Goal: Task Accomplishment & Management: Manage account settings

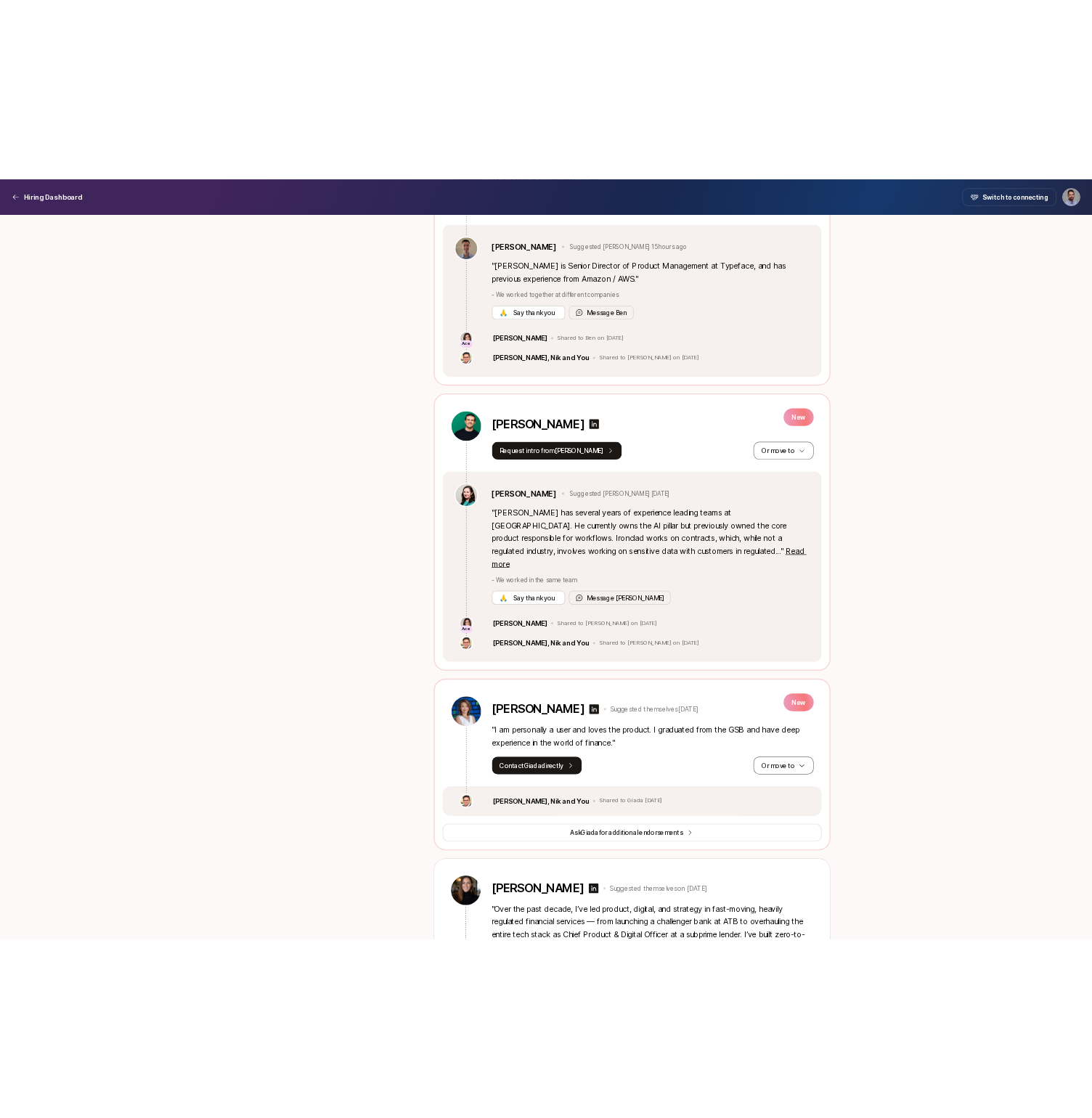
scroll to position [1790, 0]
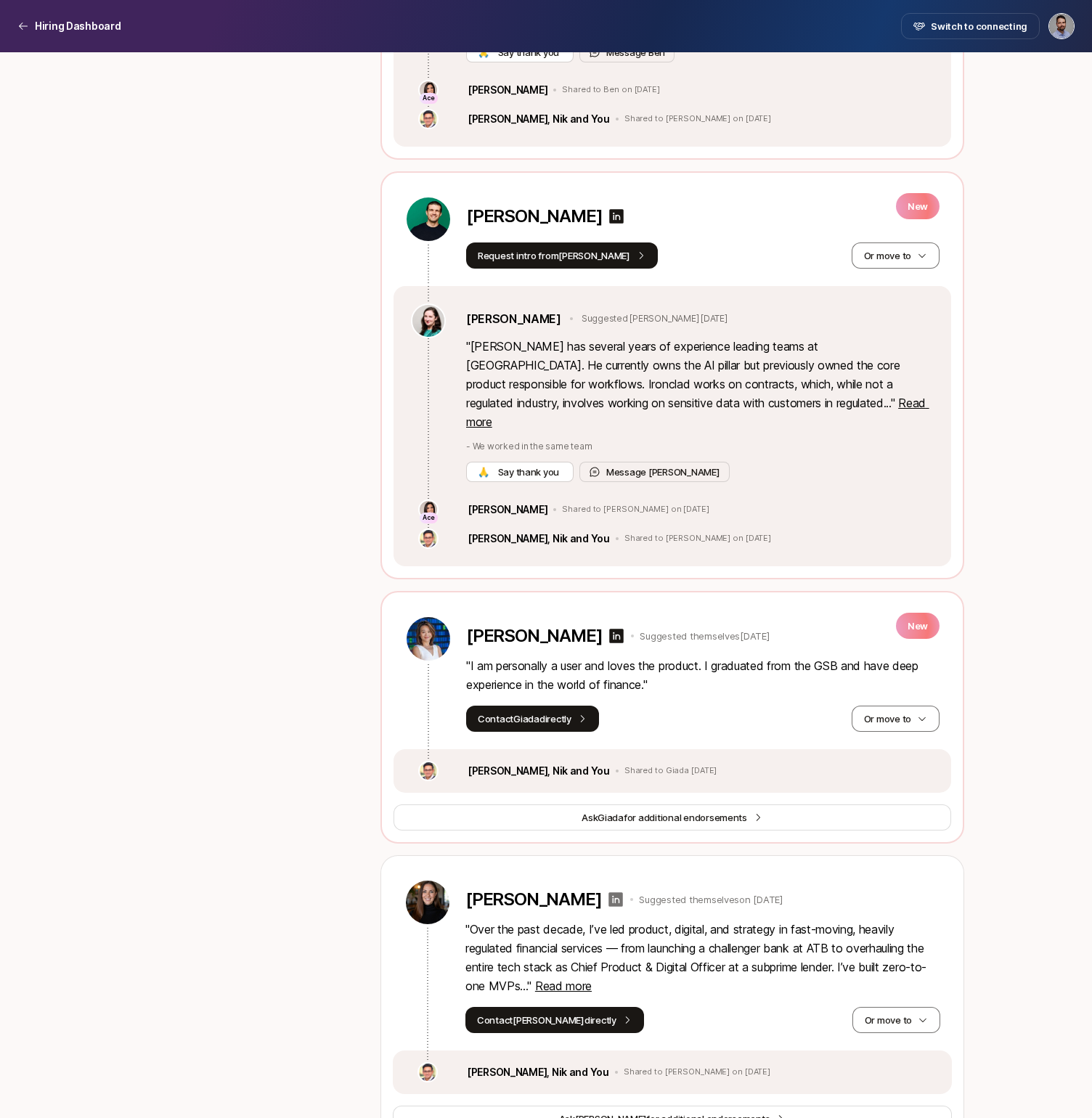
click at [609, 892] on icon at bounding box center [616, 899] width 15 height 15
click at [572, 1007] on button "Contact [PERSON_NAME] directly" at bounding box center [555, 1020] width 179 height 26
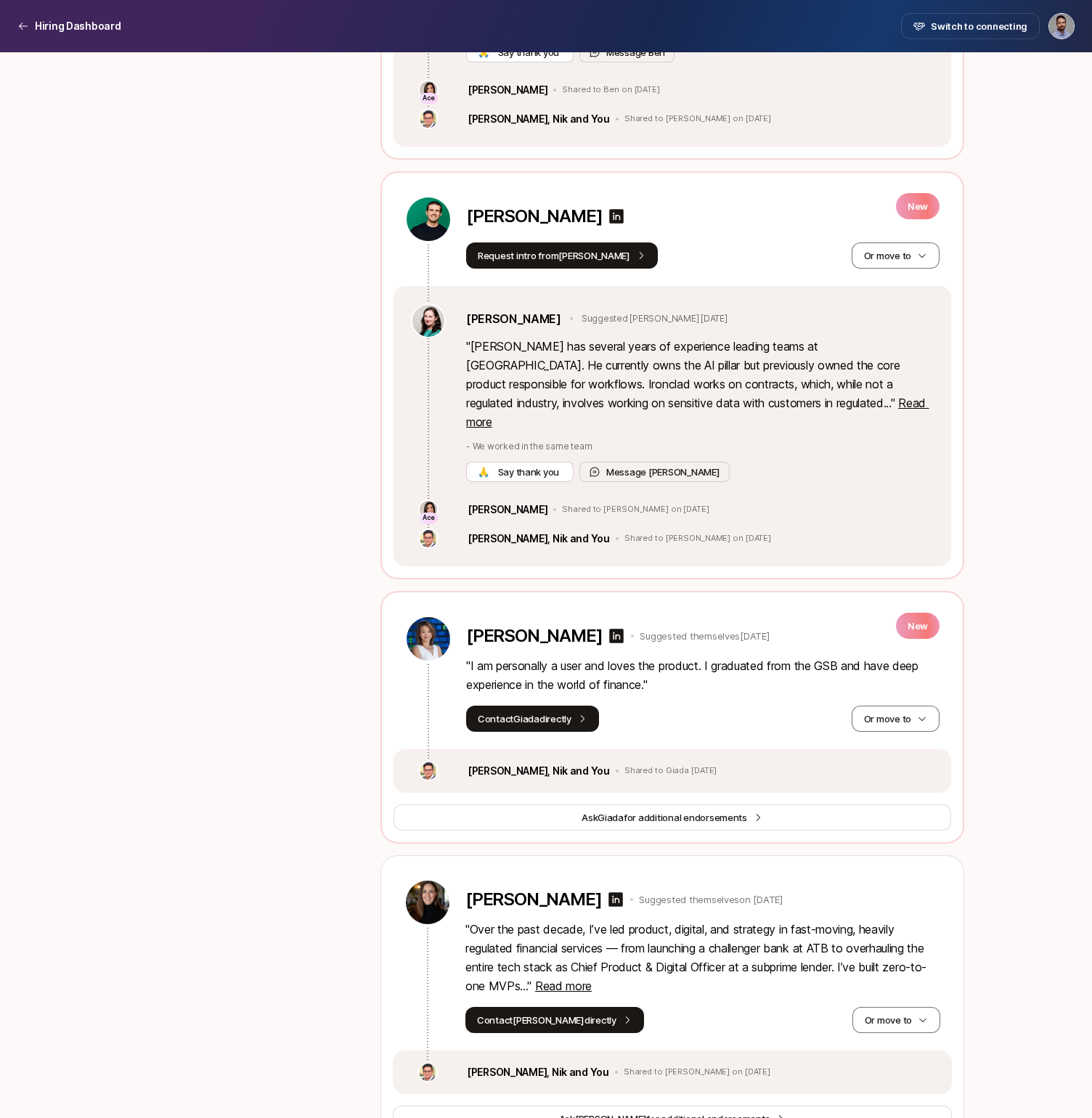
drag, startPoint x: 462, startPoint y: 865, endPoint x: 585, endPoint y: 860, distance: 123.1
click at [585, 860] on div "[PERSON_NAME] Suggested themselves on [DATE] " Over the past decade, I’ve led p…" at bounding box center [672, 952] width 559 height 194
copy p "[PERSON_NAME]"
click at [943, 885] on div "[PERSON_NAME] Suggested themselves on [DATE] " Over the past decade, I’ve led p…" at bounding box center [672, 952] width 559 height 194
click at [909, 1007] on button "Or move to" at bounding box center [896, 1020] width 88 height 26
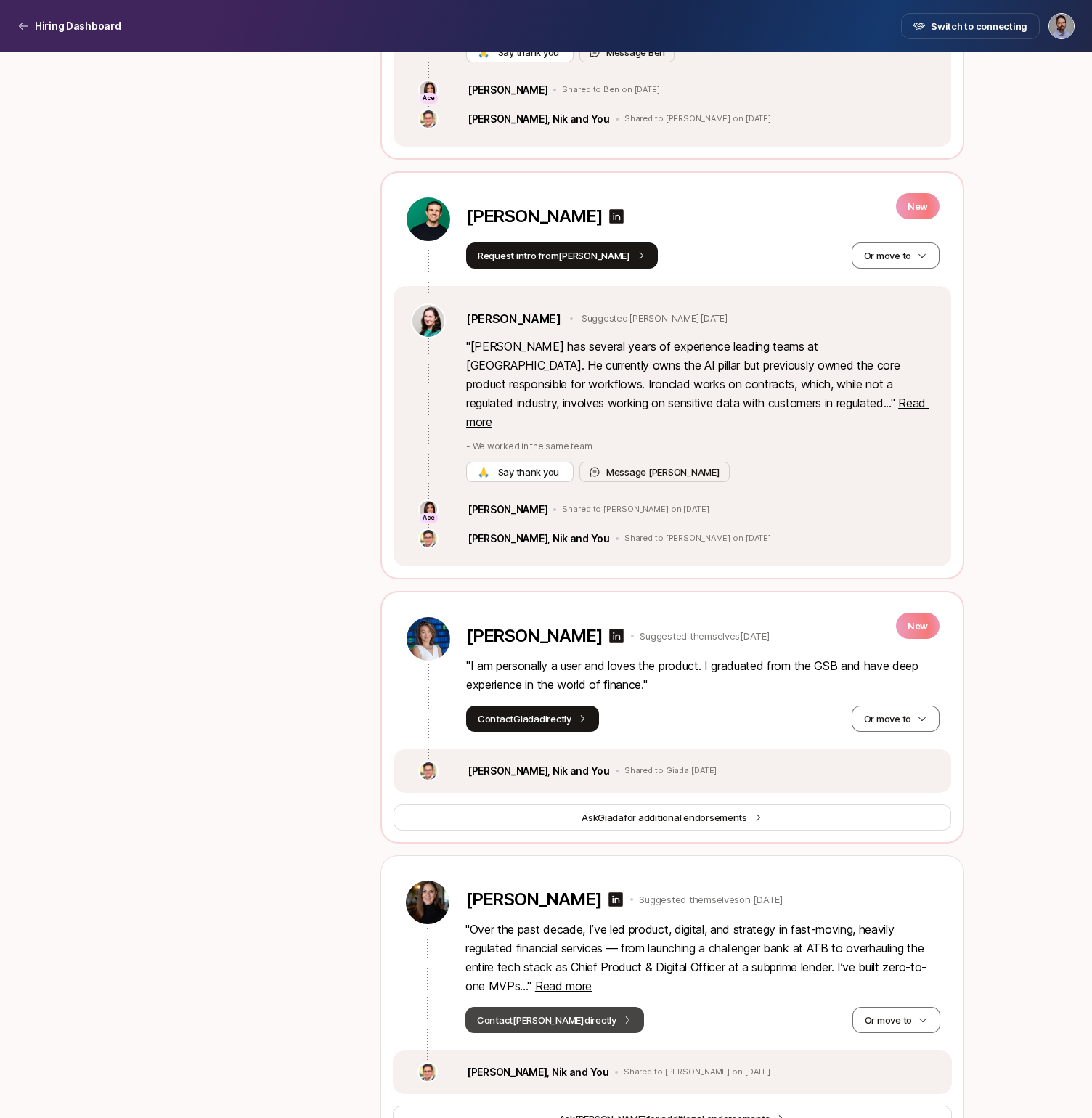
click at [567, 1007] on button "Contact [PERSON_NAME] directly" at bounding box center [555, 1020] width 179 height 26
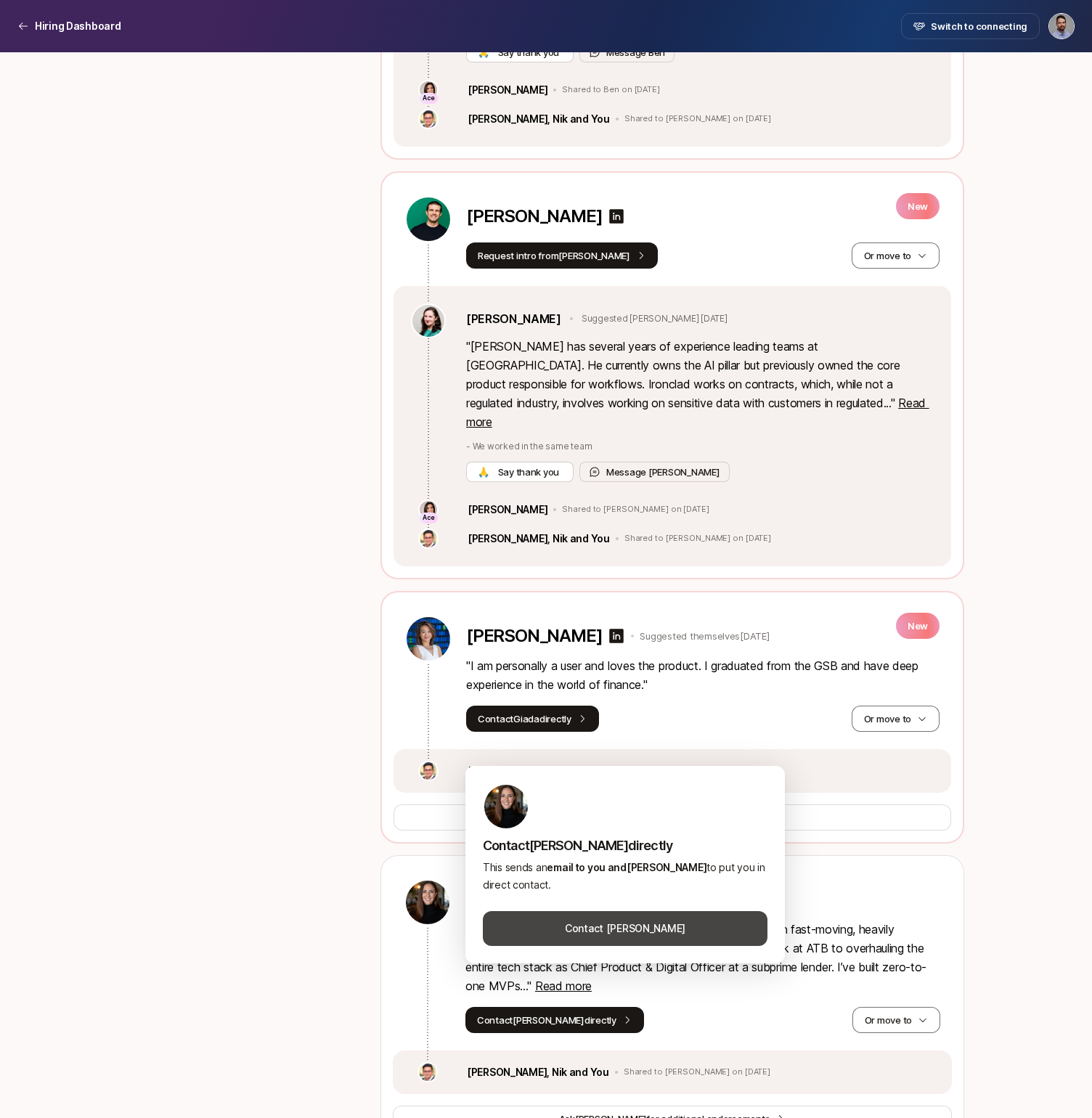
click at [635, 928] on button "Contact [PERSON_NAME]" at bounding box center [625, 928] width 284 height 35
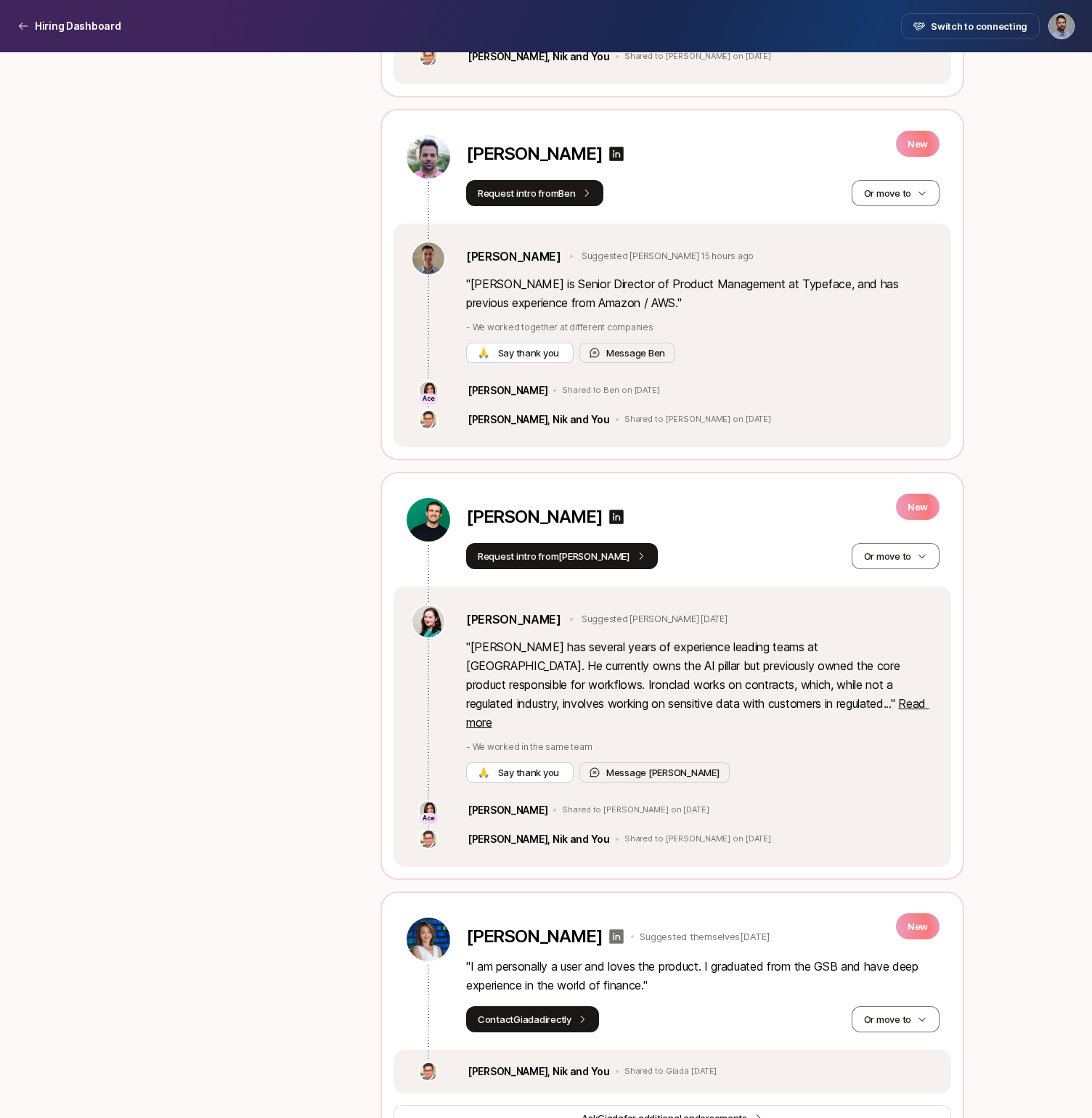
click at [608, 928] on icon at bounding box center [616, 936] width 17 height 17
click at [926, 1014] on icon "button" at bounding box center [922, 1019] width 10 height 10
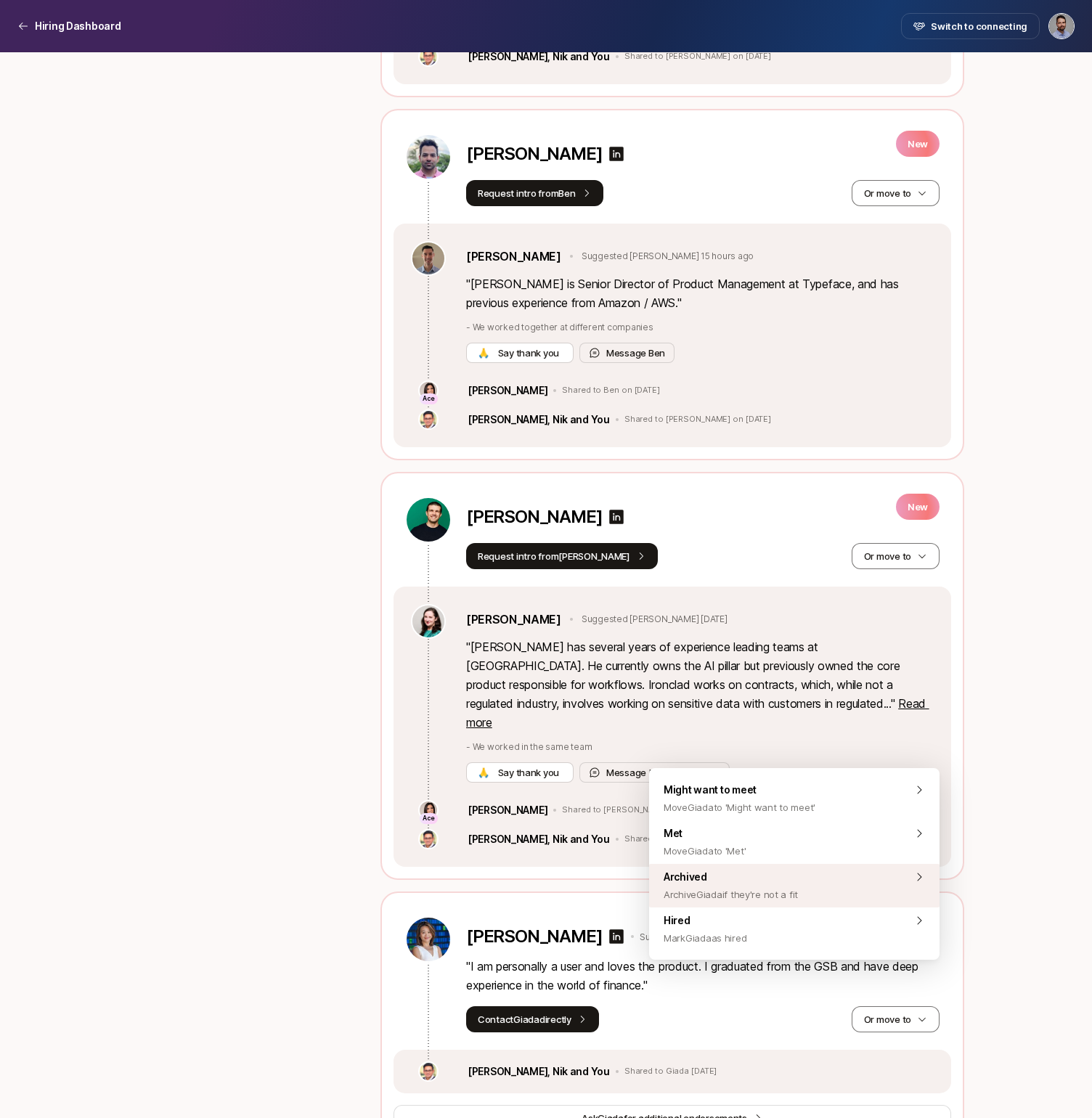
click at [837, 879] on div "Archived Archive Giada if they're not a fit" at bounding box center [794, 886] width 291 height 44
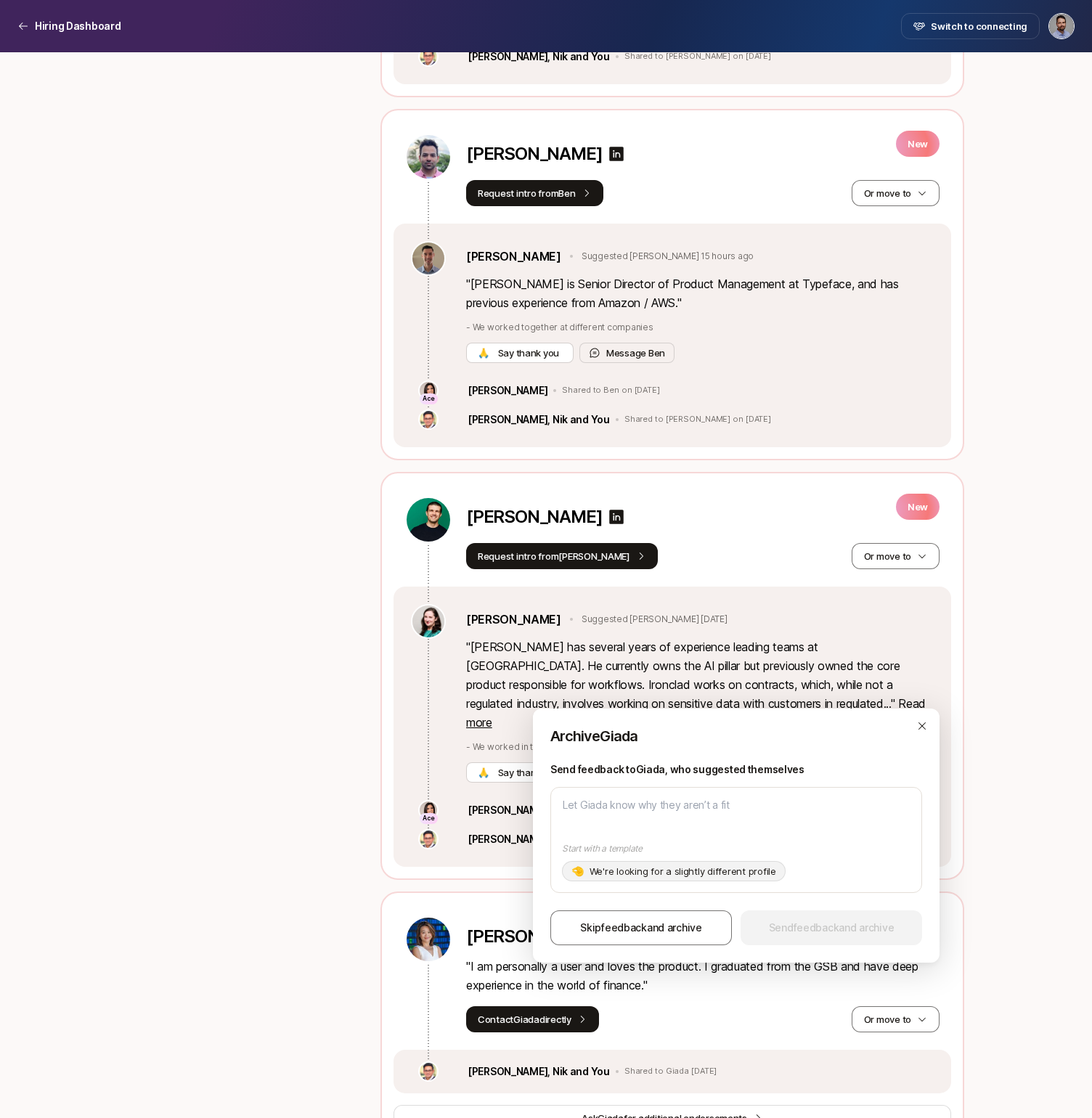
click at [692, 869] on p "We're looking for a slightly different profile" at bounding box center [683, 871] width 187 height 15
type textarea "Hi [PERSON_NAME], Thanks for your interest in the Senior Director of Product!! …"
type textarea "x"
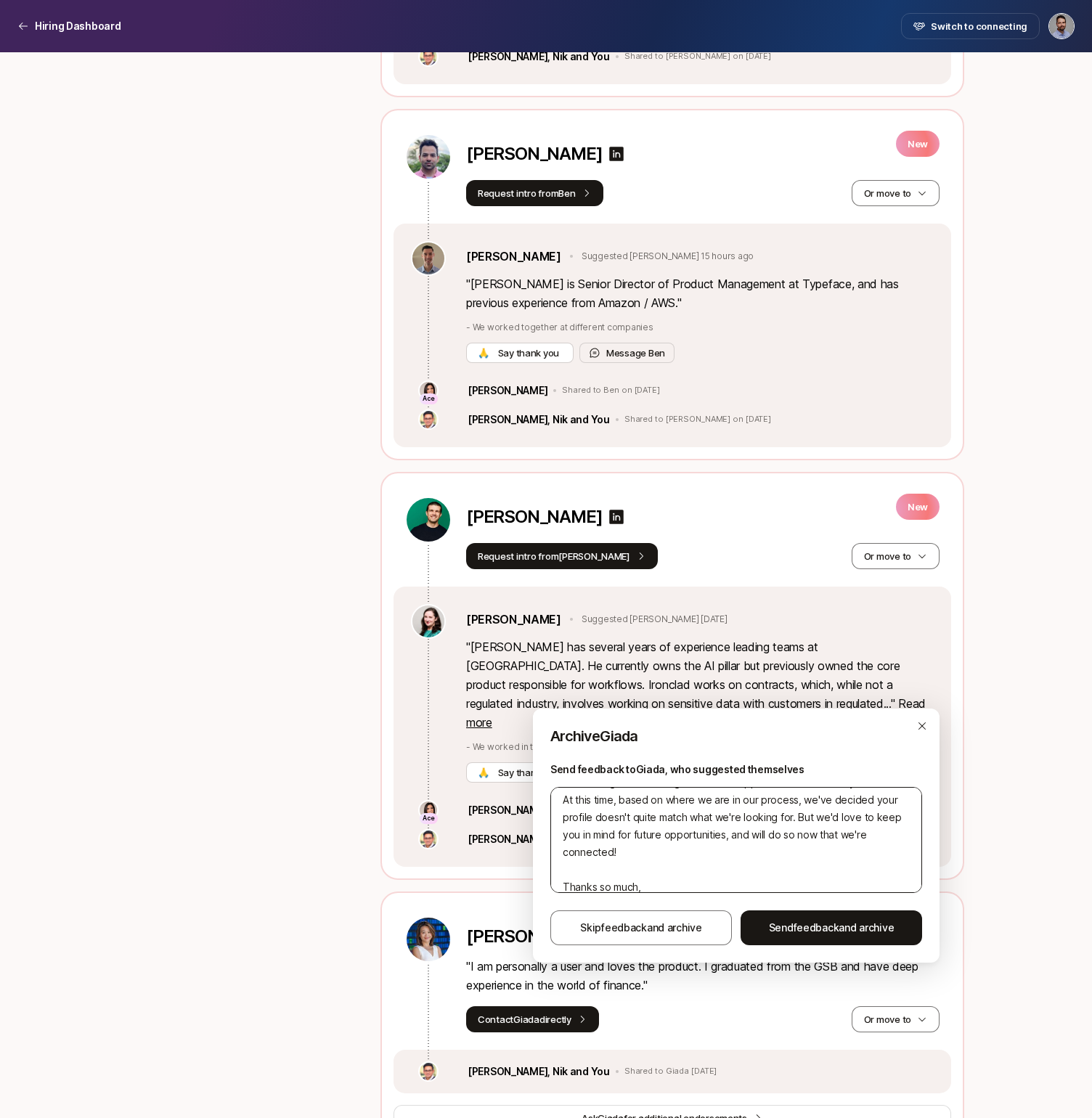
scroll to position [105, 0]
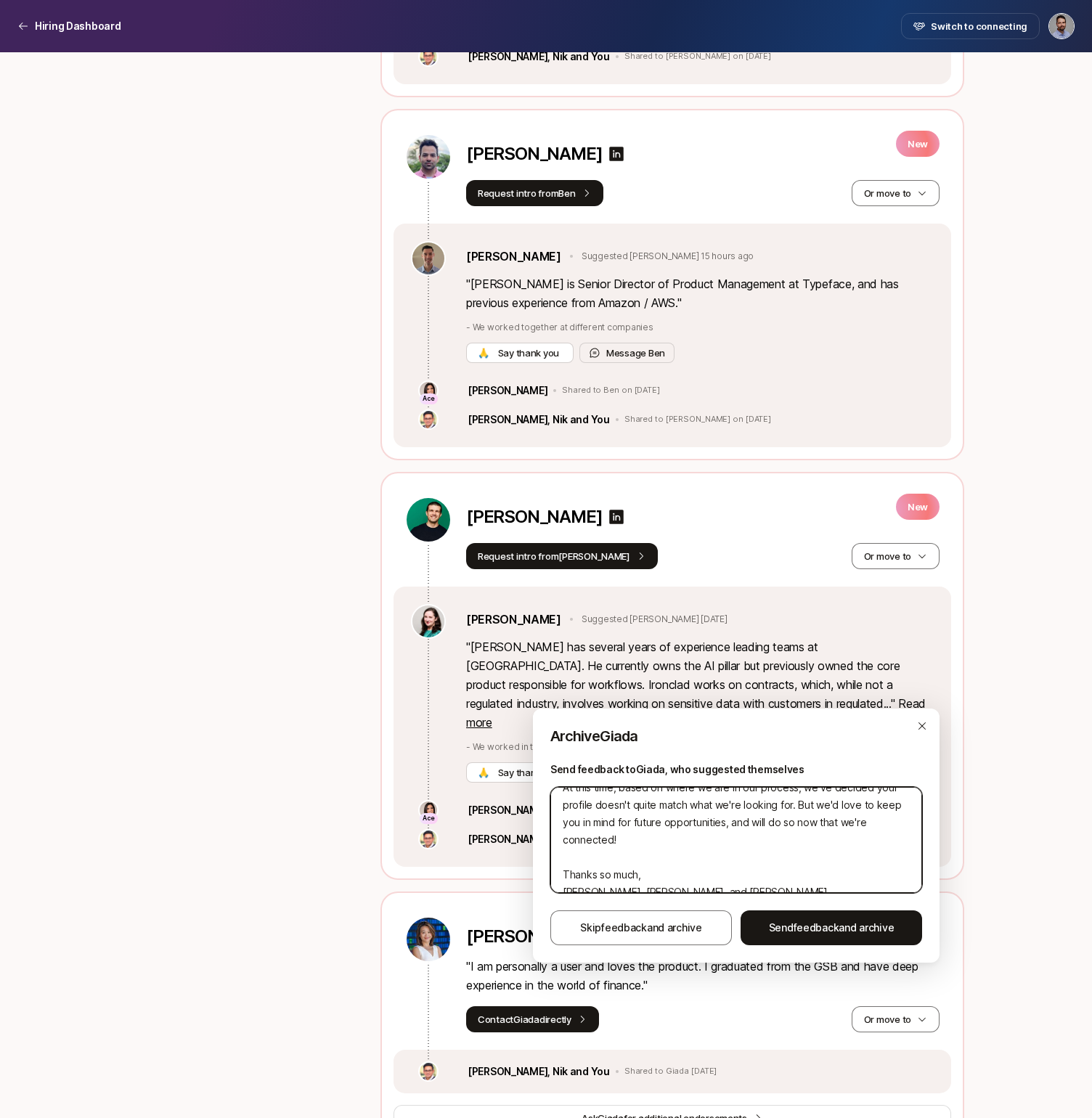
drag, startPoint x: 648, startPoint y: 878, endPoint x: 551, endPoint y: 873, distance: 97.1
click at [551, 873] on textarea "Hi [PERSON_NAME], Thanks for your interest in the Senior Director of Product!! …" at bounding box center [737, 839] width 372 height 106
type textarea "Hi [PERSON_NAME], Thanks for your interest in the Senior Director of Product!! …"
type textarea "x"
type textarea "Hi [PERSON_NAME], Thanks for your interest in the Senior Director of Product!! …"
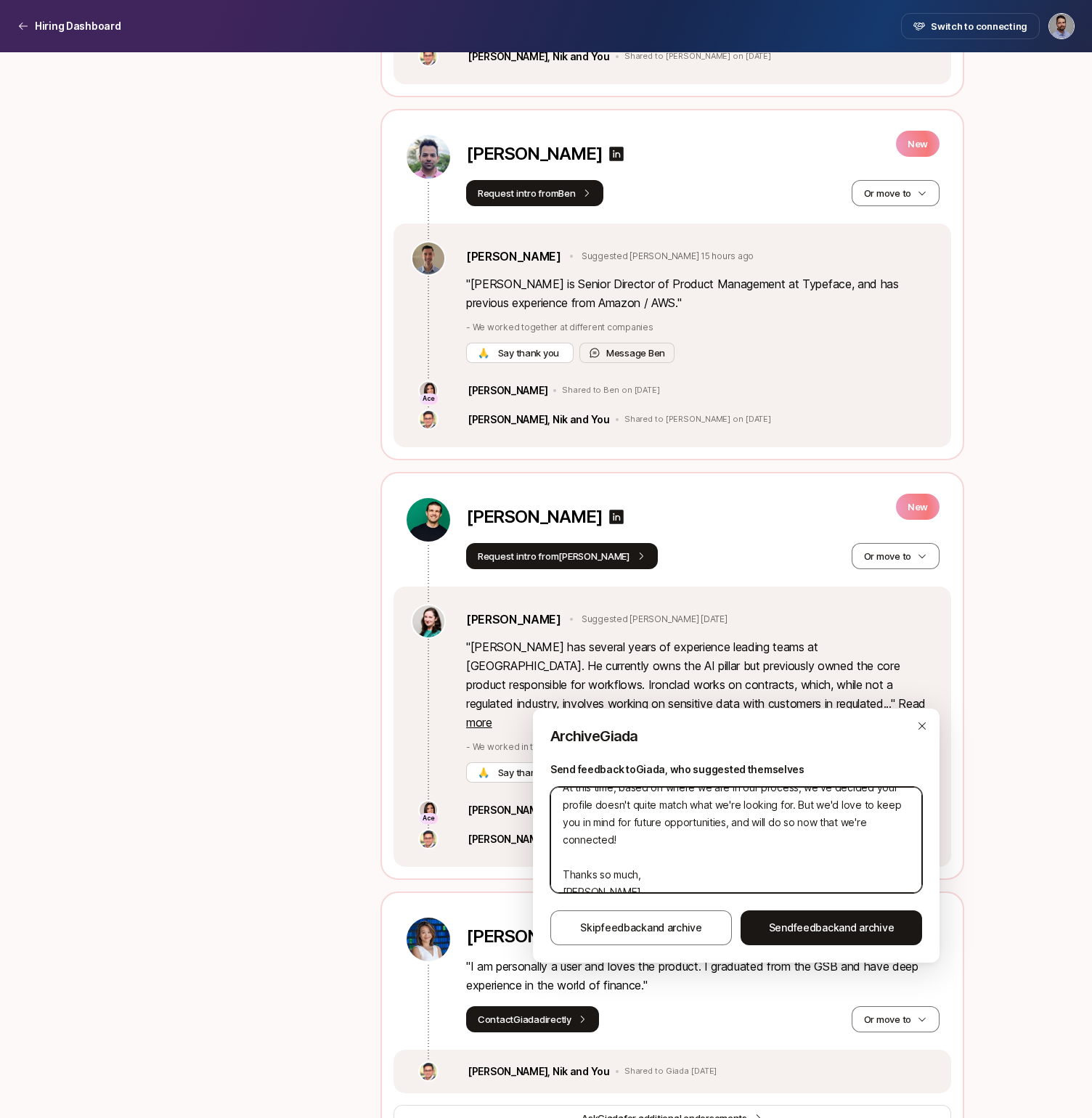
type textarea "x"
type textarea "Hi [PERSON_NAME], Thanks for your interest in the Senior Director of Product!! …"
type textarea "x"
type textarea "Hi [PERSON_NAME], Thanks for your interest in the Senior Director of Product!! …"
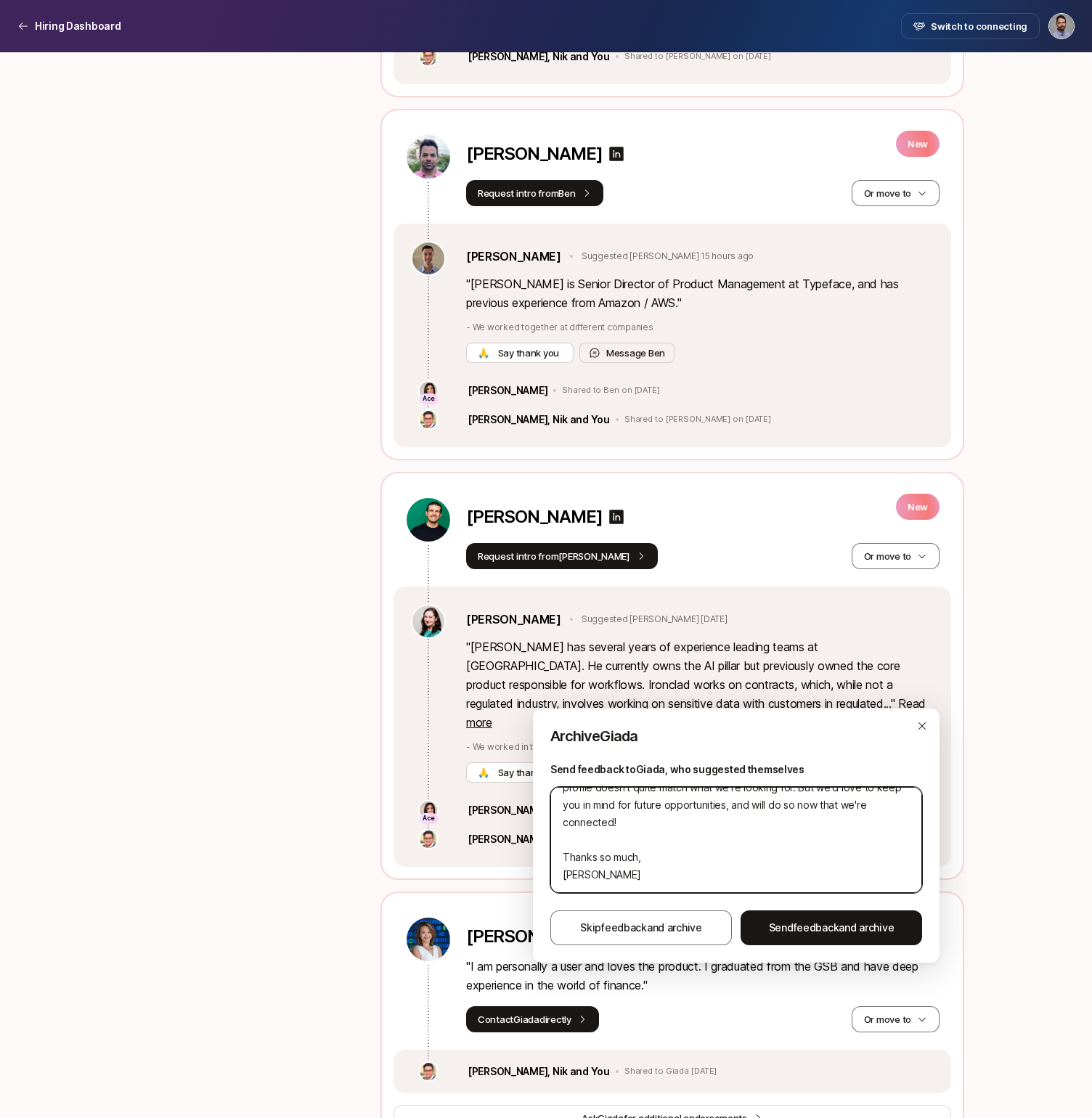
type textarea "x"
type textarea "Hi [PERSON_NAME], Thanks for your interest in the Senior Director of Product!! …"
type textarea "x"
type textarea "Hi [PERSON_NAME], Thanks for your interest in the Senior Director of Product!! …"
type textarea "x"
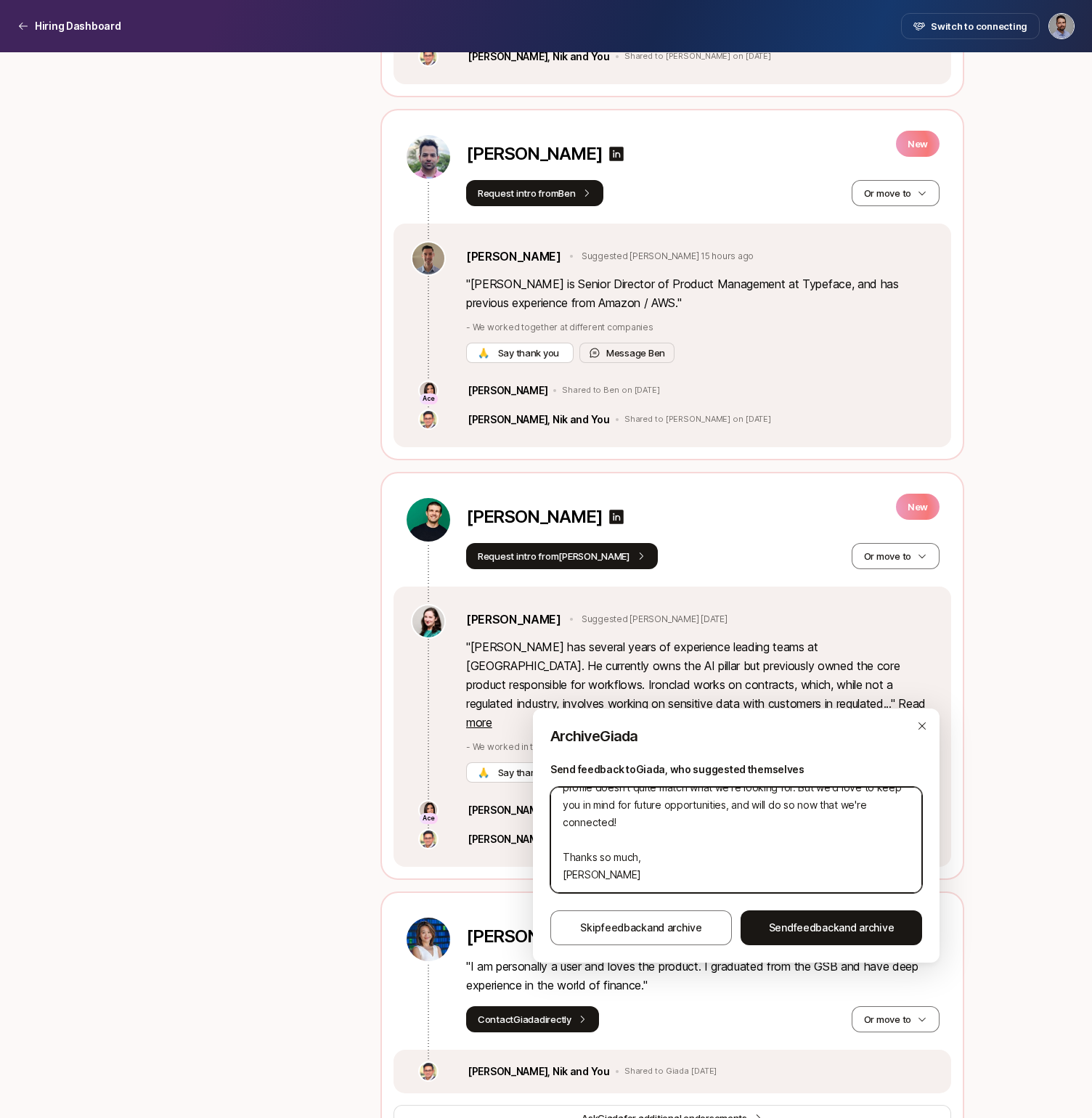
type textarea "Hi [PERSON_NAME], Thanks for your interest in the Senior Director of Product!! …"
type textarea "x"
type textarea "Hi [PERSON_NAME], Thanks for your interest in the Senior Director of Product!! …"
type textarea "x"
type textarea "Hi [PERSON_NAME], Thanks for your interest in the Senior Director of Product!! …"
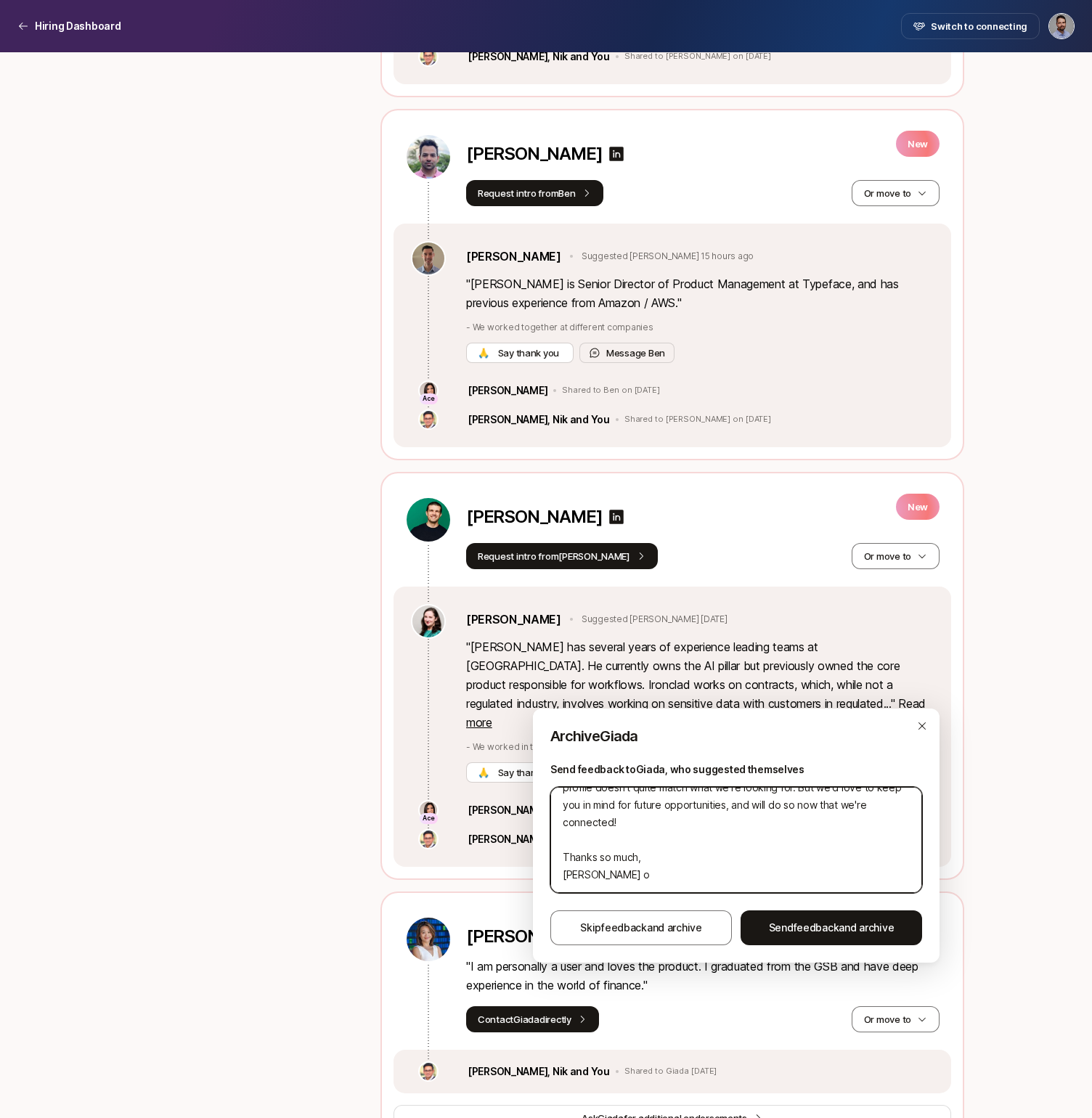
type textarea "x"
type textarea "Hi [PERSON_NAME], Thanks for your interest in the Senior Director of Product!! …"
type textarea "x"
type textarea "Hi [PERSON_NAME], Thanks for your interest in the Senior Director of Product!! …"
type textarea "x"
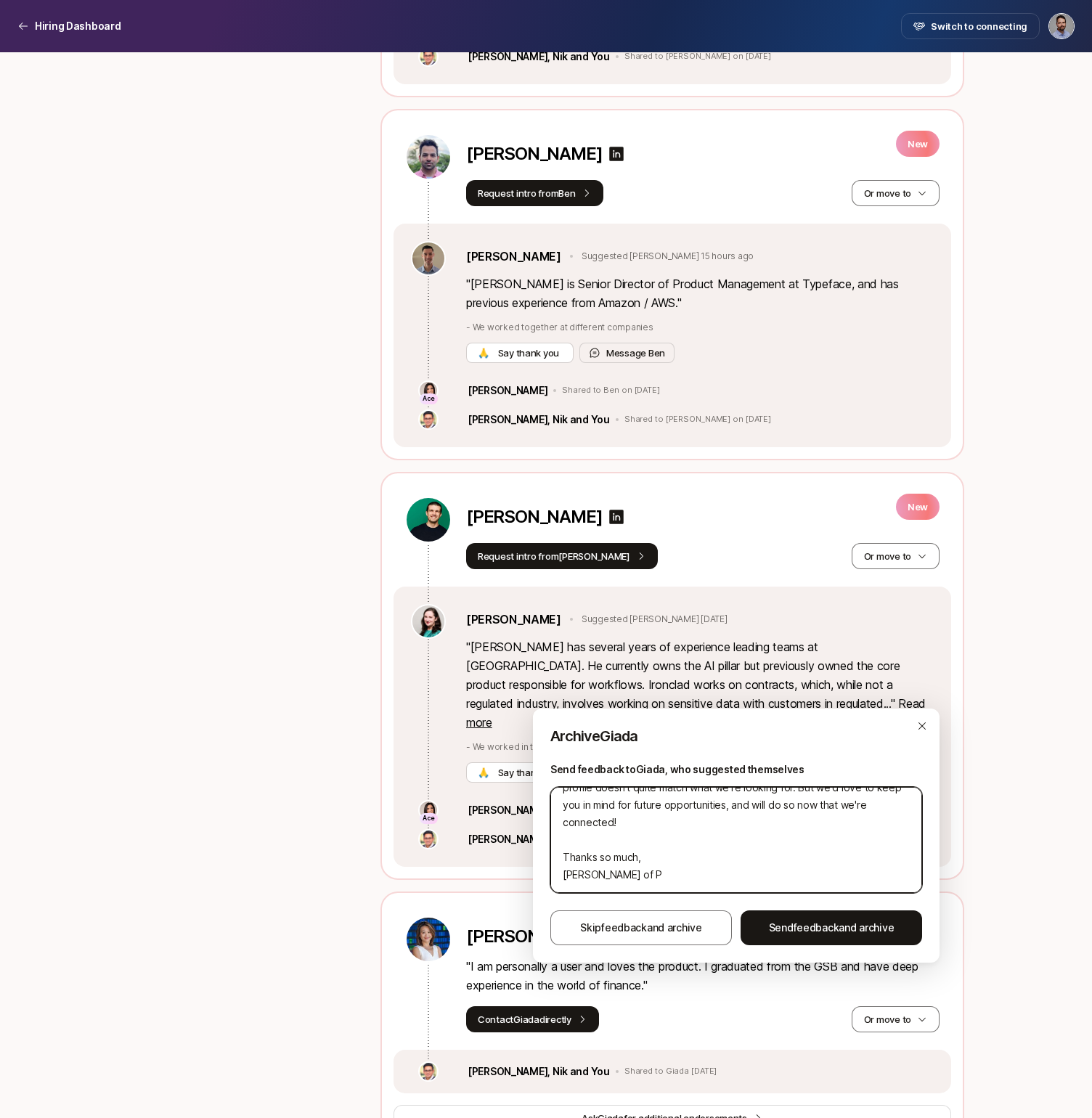
type textarea "Hi [PERSON_NAME], Thanks for your interest in the Senior Director of Product!! …"
type textarea "x"
type textarea "Hi [PERSON_NAME], Thanks for your interest in the Senior Director of Product!! …"
type textarea "x"
type textarea "Hi [PERSON_NAME], Thanks for your interest in the Senior Director of Product!! …"
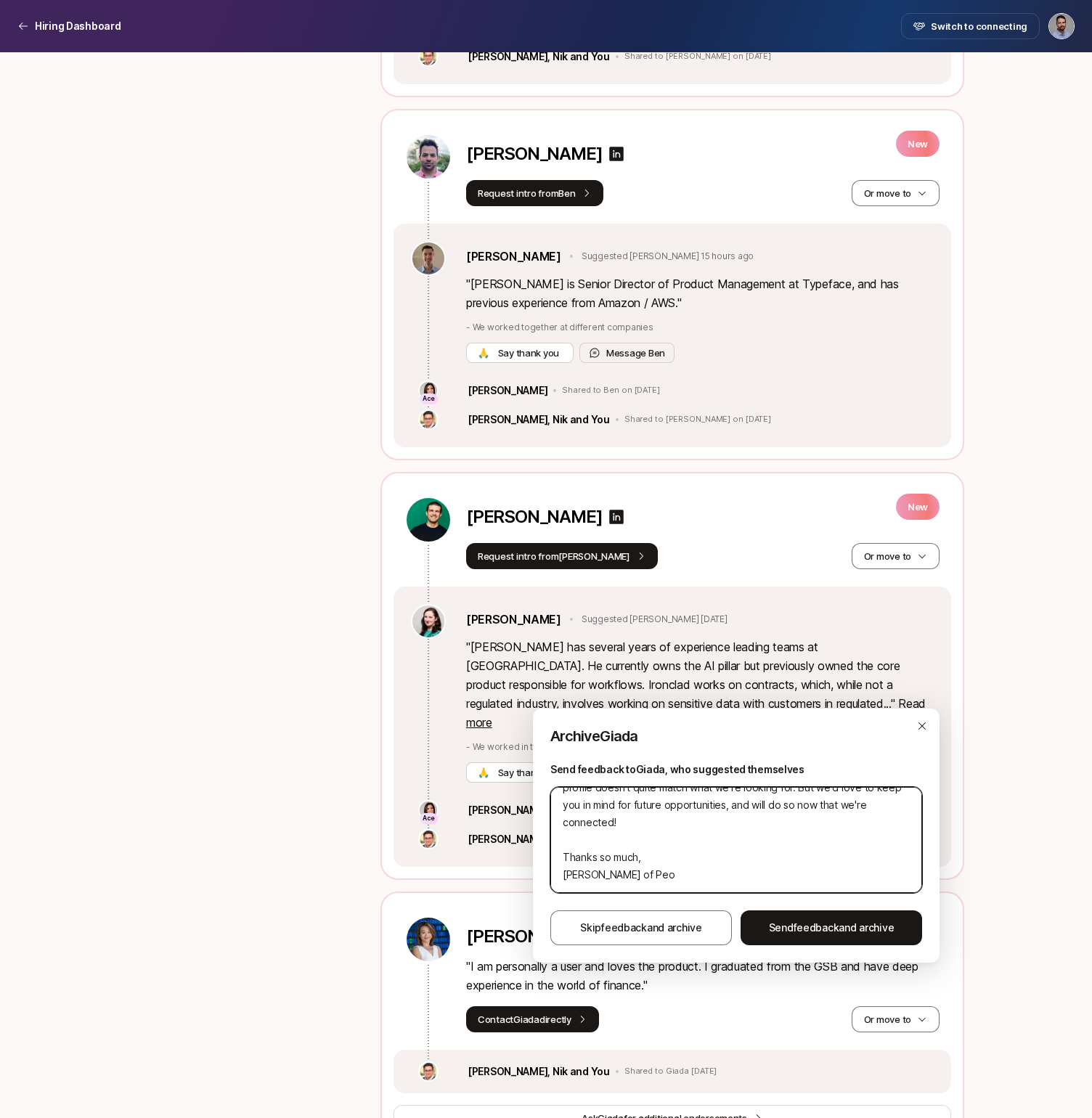
type textarea "x"
type textarea "Hi [PERSON_NAME], Thanks for your interest in the Senior Director of Product!! …"
type textarea "x"
type textarea "Hi [PERSON_NAME], Thanks for your interest in the Senior Director of Product!! …"
type textarea "x"
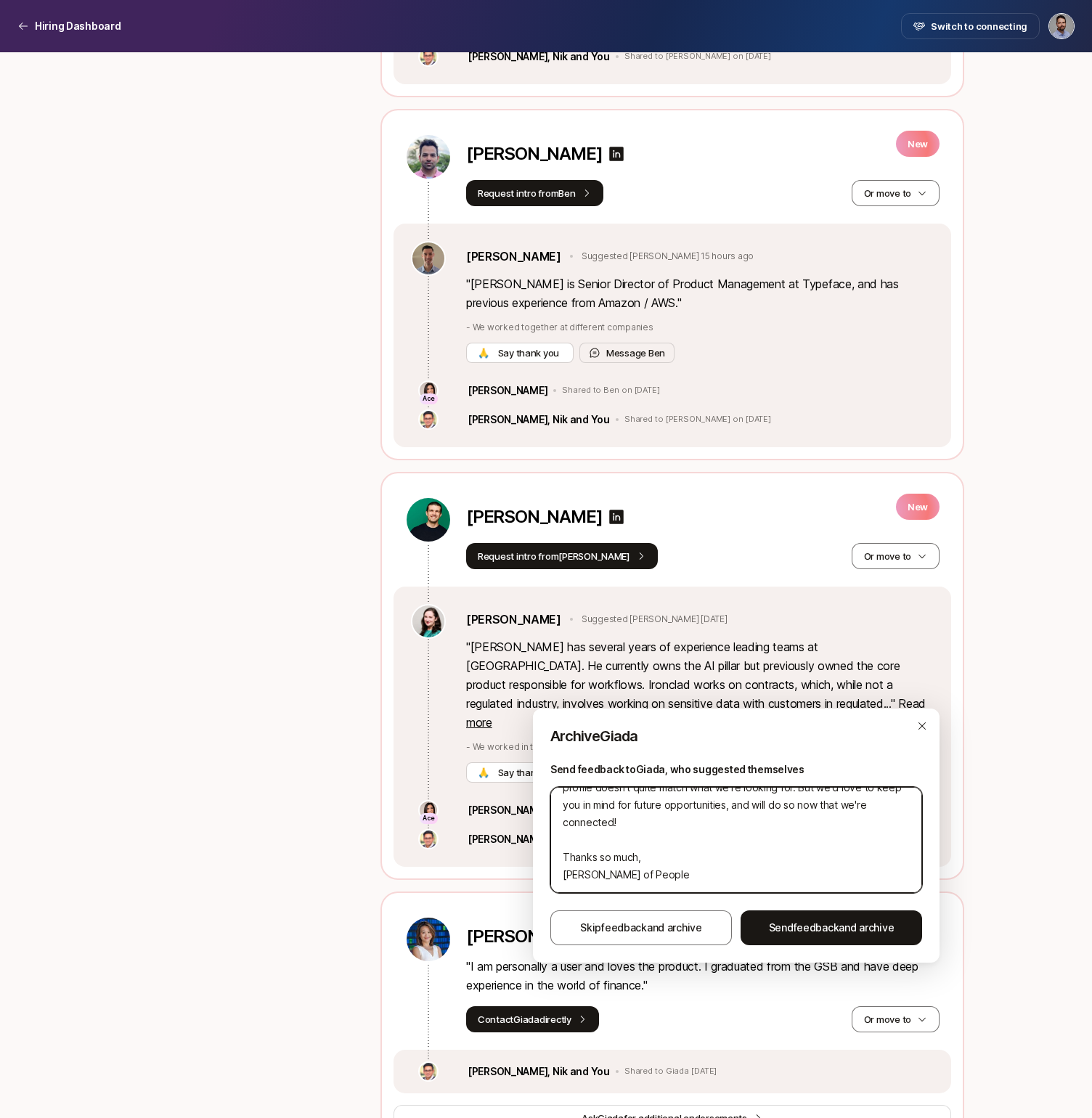
type textarea "Hi [PERSON_NAME], Thanks for your interest in the Senior Director of Product!! …"
type textarea "x"
type textarea "Hi [PERSON_NAME], Thanks for your interest in the Senior Director of Product!! …"
type textarea "x"
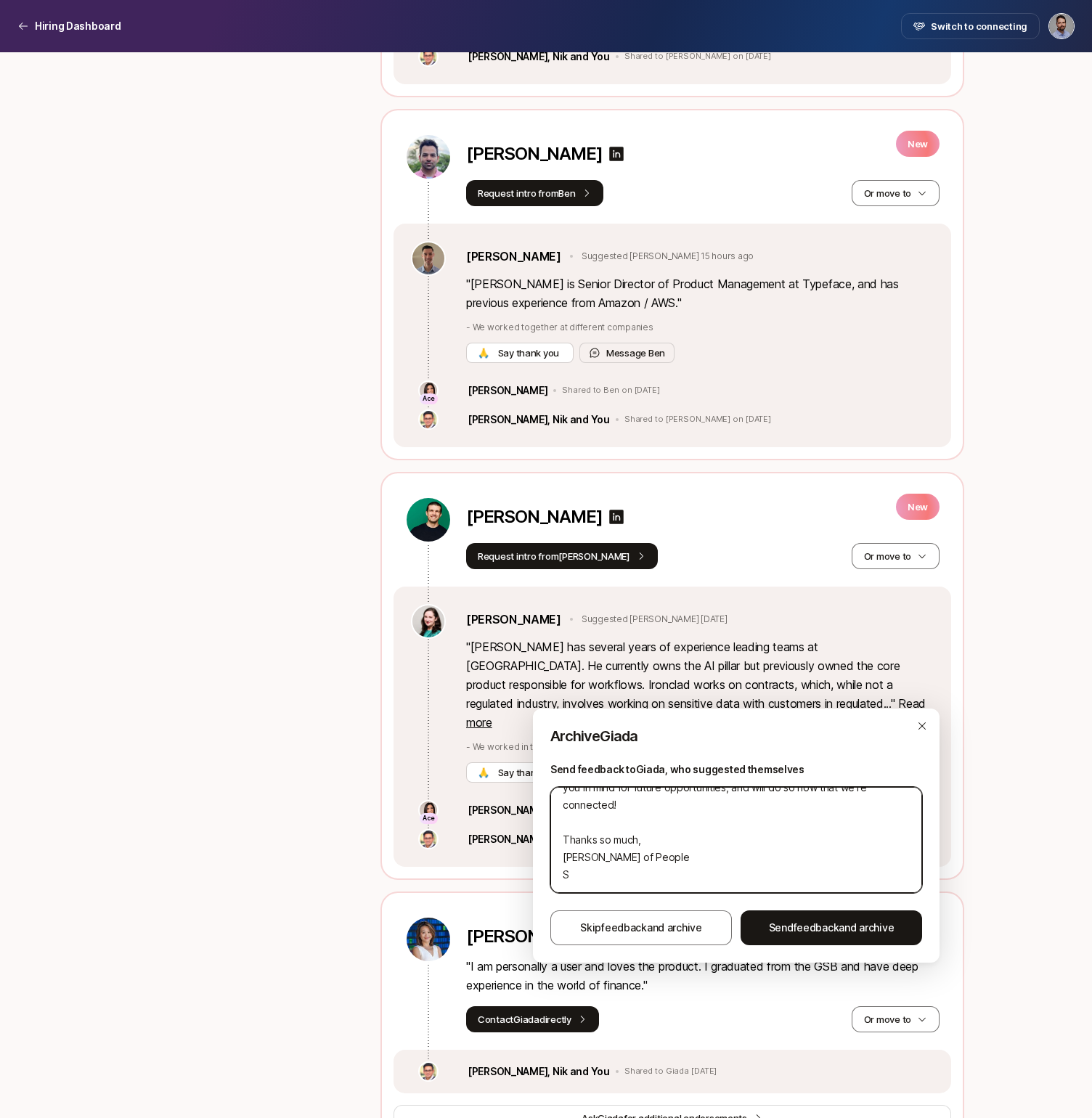
type textarea "Hi [PERSON_NAME], Thanks for your interest in the Senior Director of Product!! …"
type textarea "x"
type textarea "Hi [PERSON_NAME], Thanks for your interest in the Senior Director of Product!! …"
type textarea "x"
type textarea "Hi [PERSON_NAME], Thanks for your interest in the Senior Director of Product!! …"
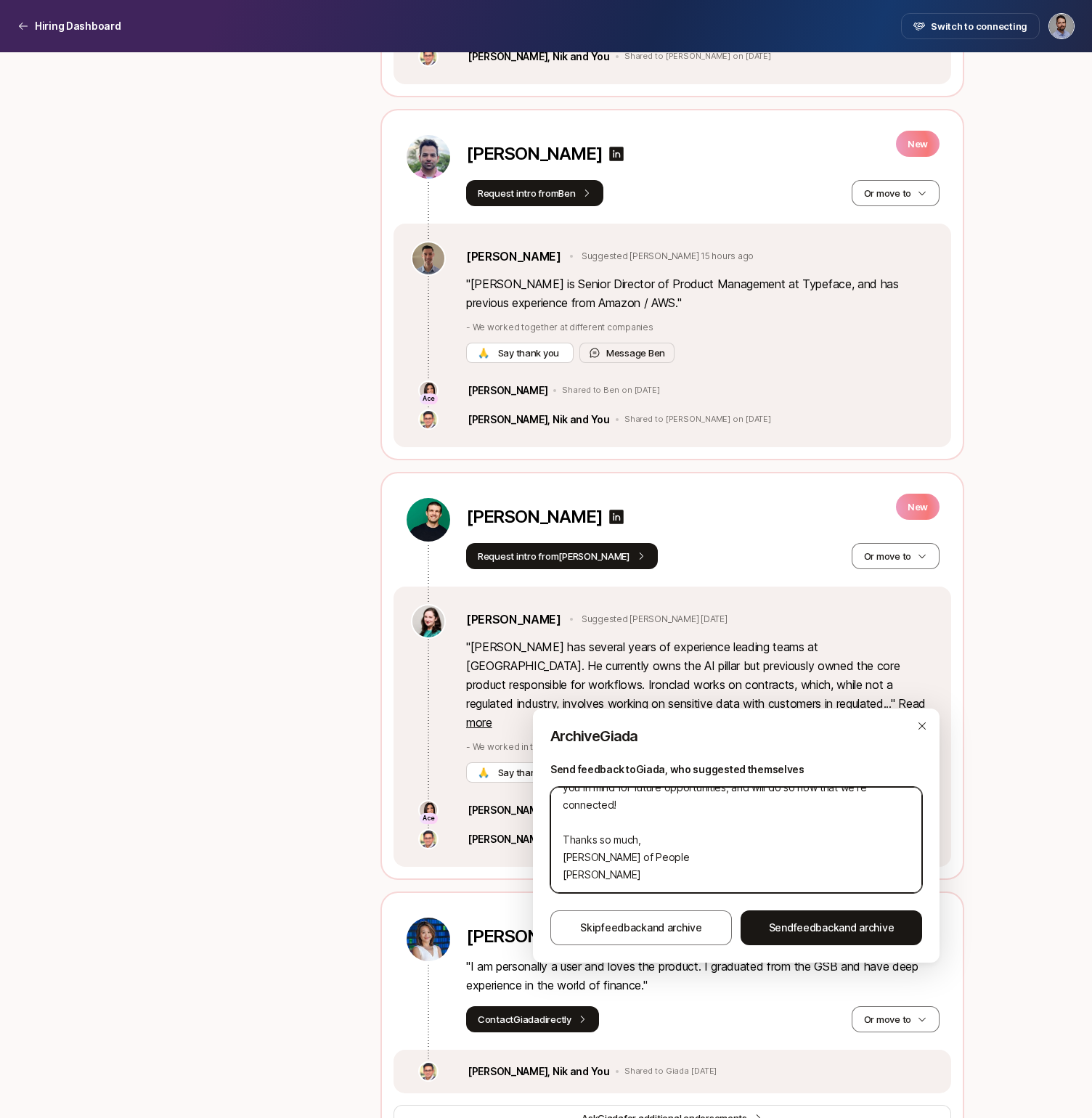
type textarea "x"
type textarea "Hi [PERSON_NAME], Thanks for your interest in the Senior Director of Product!! …"
type textarea "x"
type textarea "Hi [PERSON_NAME], Thanks for your interest in the Senior Director of Product!! …"
type textarea "x"
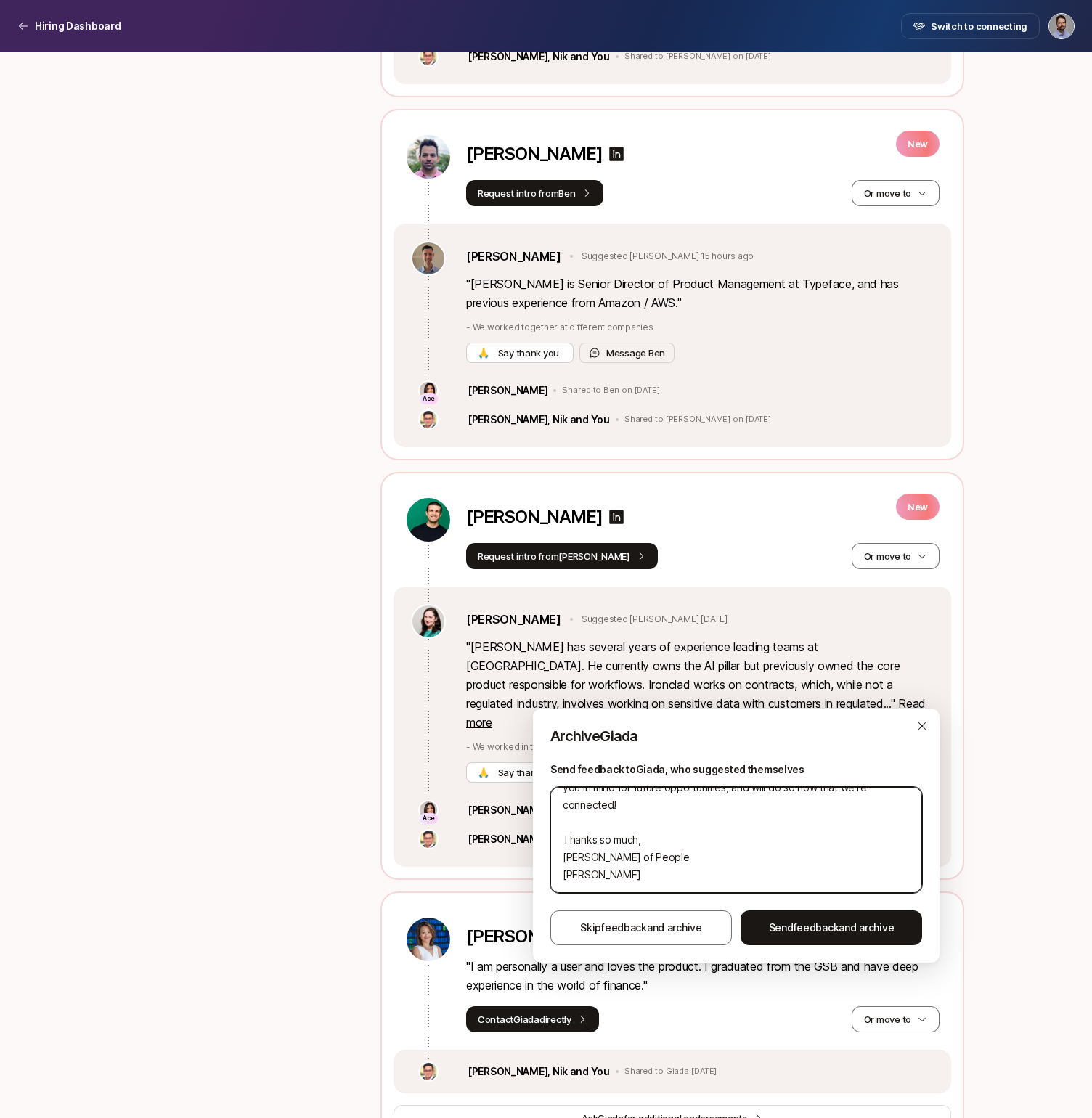
type textarea "Hi [PERSON_NAME], Thanks for your interest in the Senior Director of Product!! …"
type textarea "x"
click at [652, 846] on textarea "Hi [PERSON_NAME], Thanks for your interest in the Senior Director of Product!! …" at bounding box center [737, 839] width 372 height 106
type textarea "Hi [PERSON_NAME], Thanks for your interest in the Senior Director of Product!! …"
type textarea "x"
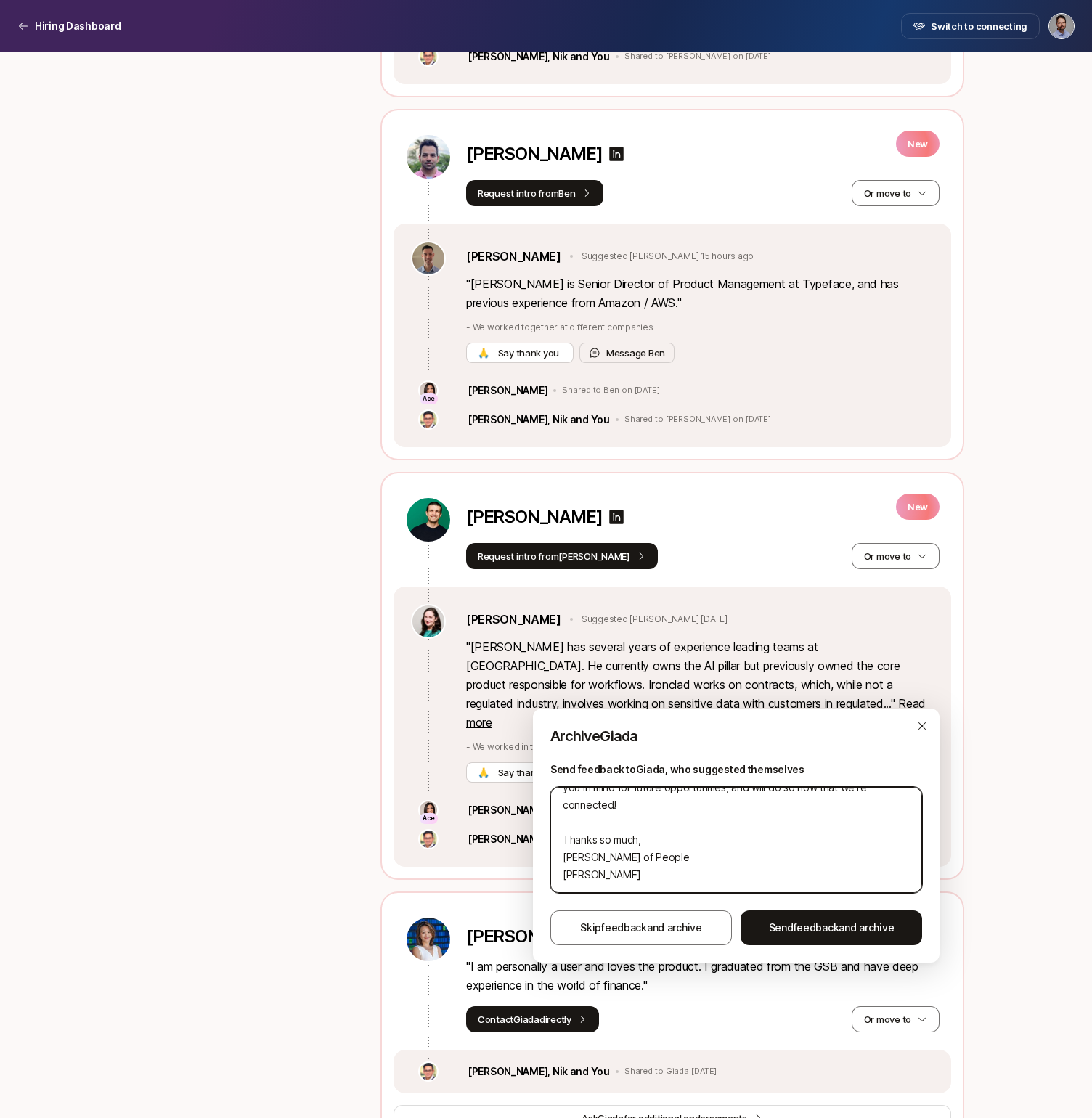
type textarea "Hi [PERSON_NAME], Thanks for your interest in the Senior Director of Product!! …"
type textarea "x"
type textarea "Hi [PERSON_NAME], Thanks for your interest in the Senior Director of Product!! …"
type textarea "x"
type textarea "Hi [PERSON_NAME], Thanks for your interest in the Senior Director of Product!! …"
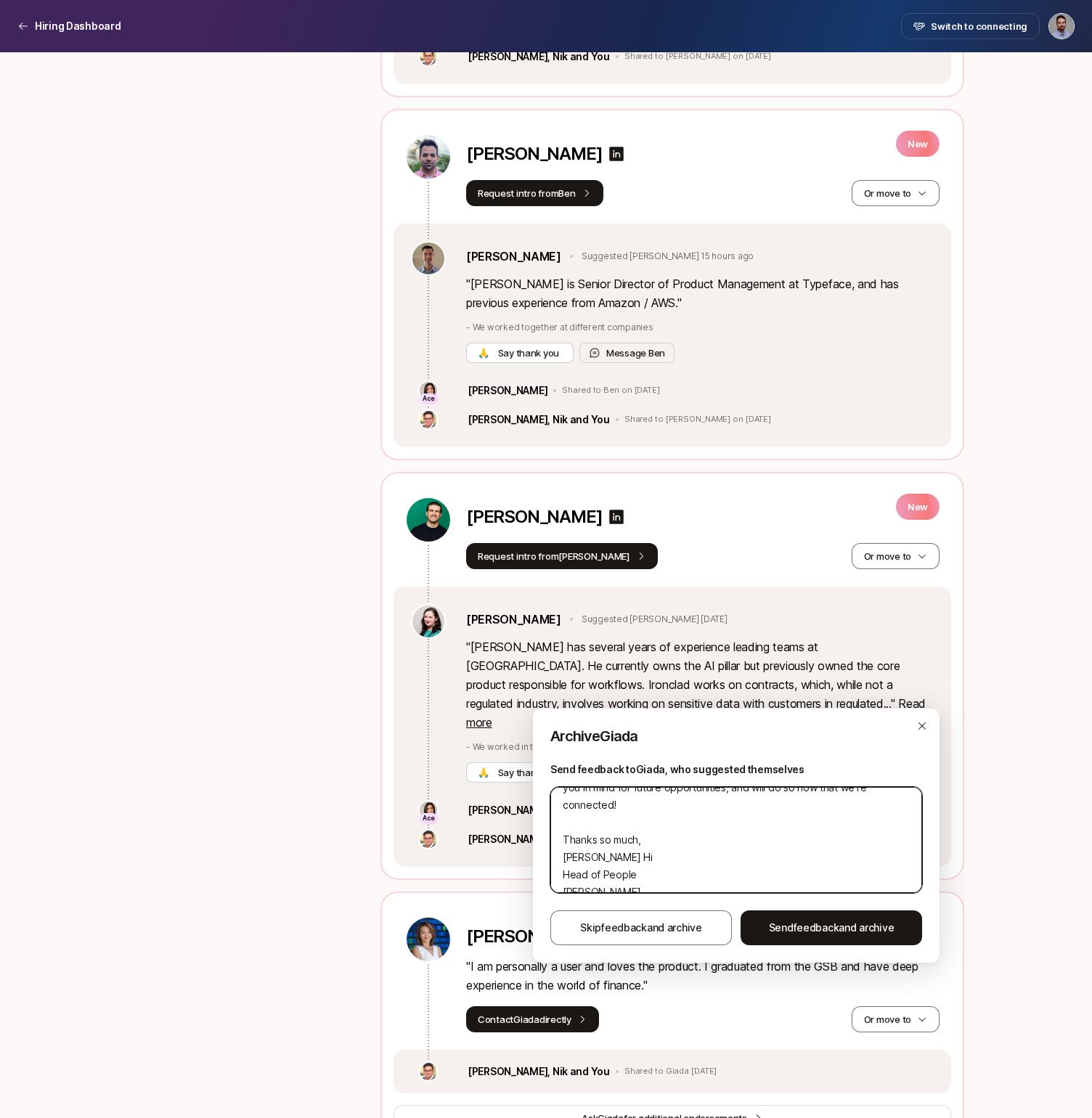
type textarea "x"
type textarea "Hi [PERSON_NAME], Thanks for your interest in the Senior Director of Product!! …"
type textarea "x"
type textarea "Hi [PERSON_NAME], Thanks for your interest in the Senior Director of Product!! …"
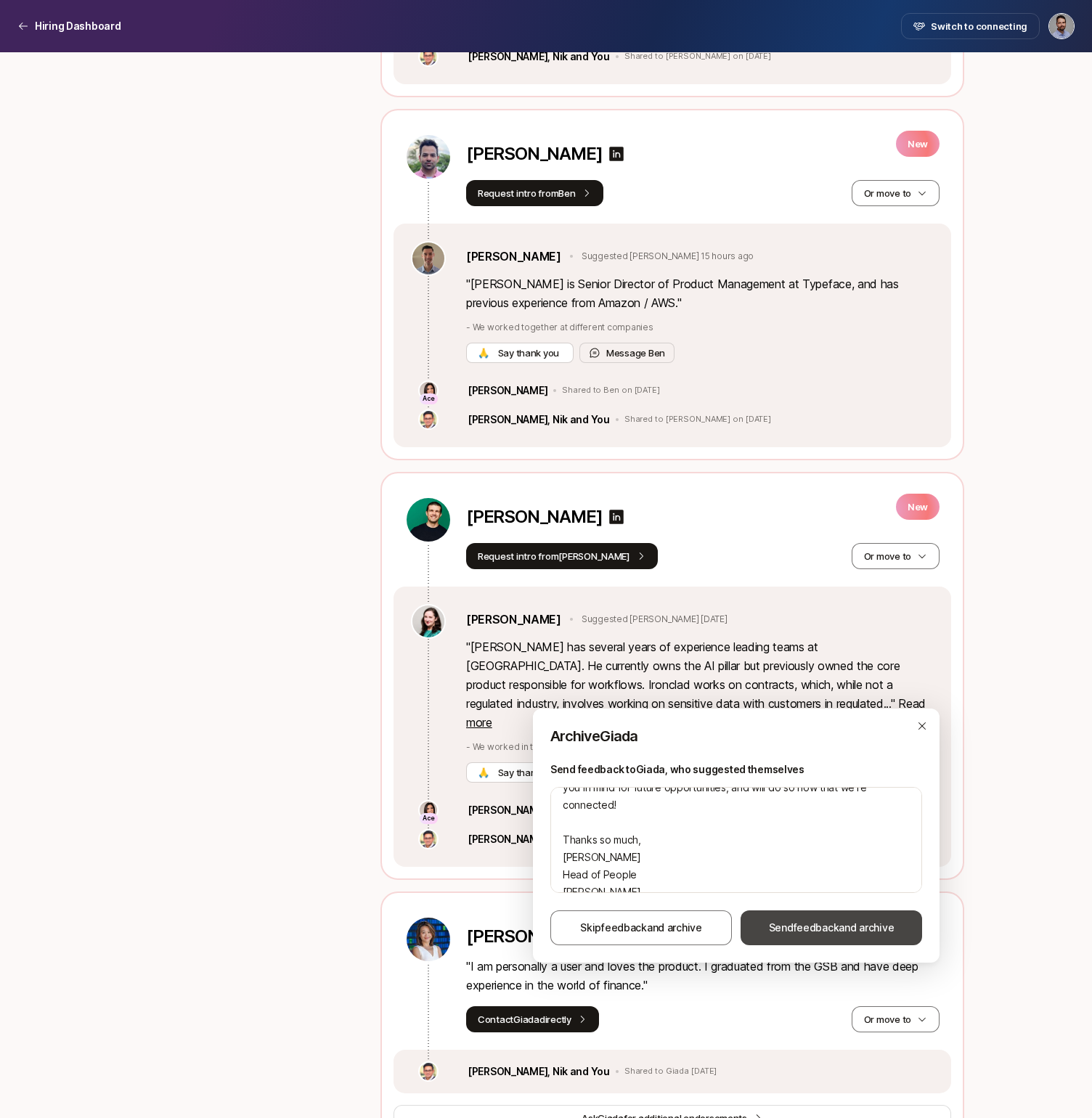
click at [846, 932] on span "Send feedback and archive" at bounding box center [832, 927] width 126 height 17
type textarea "x"
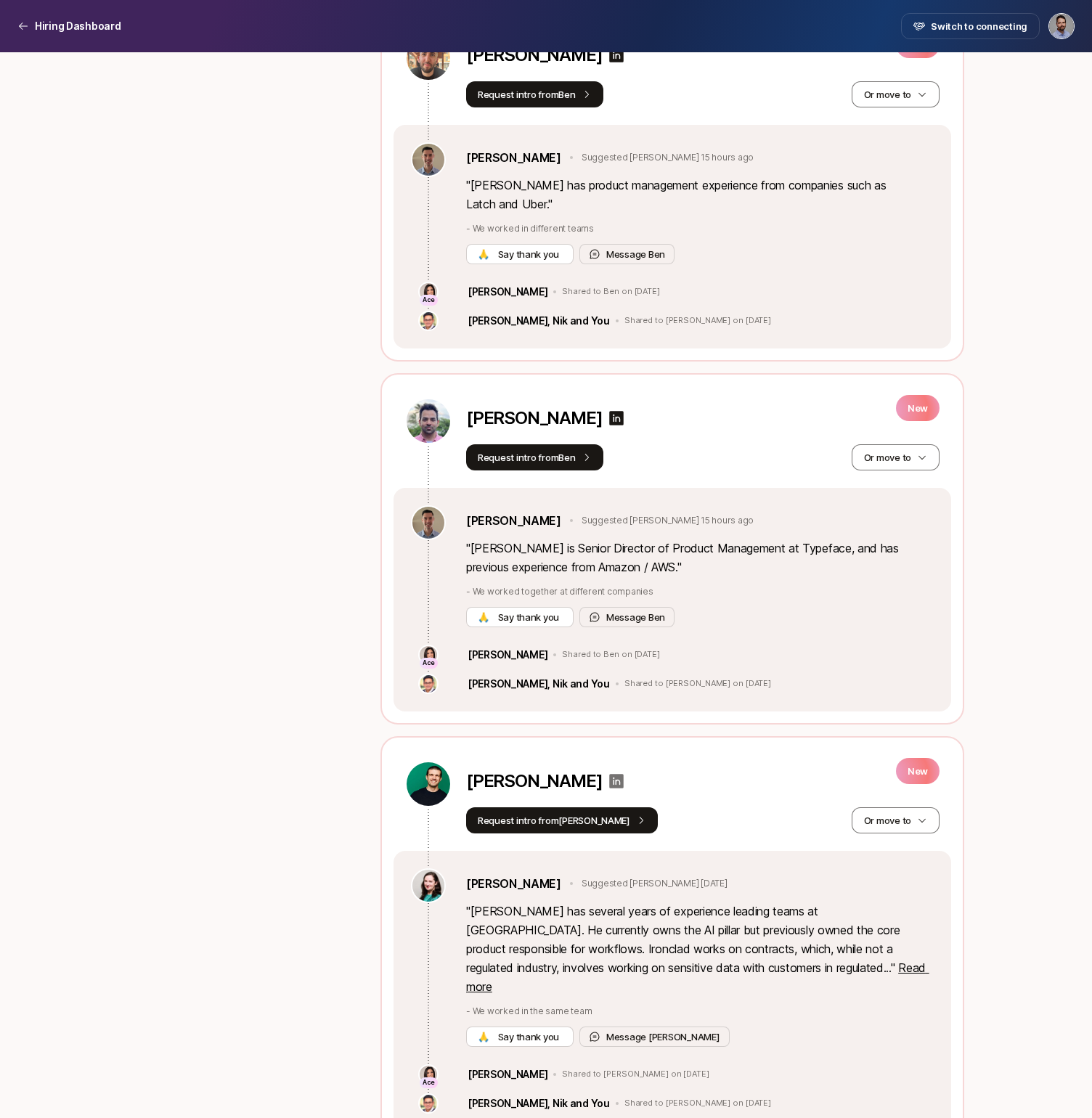
click at [608, 773] on icon at bounding box center [616, 781] width 17 height 17
click at [915, 807] on button "Or move to" at bounding box center [895, 820] width 88 height 26
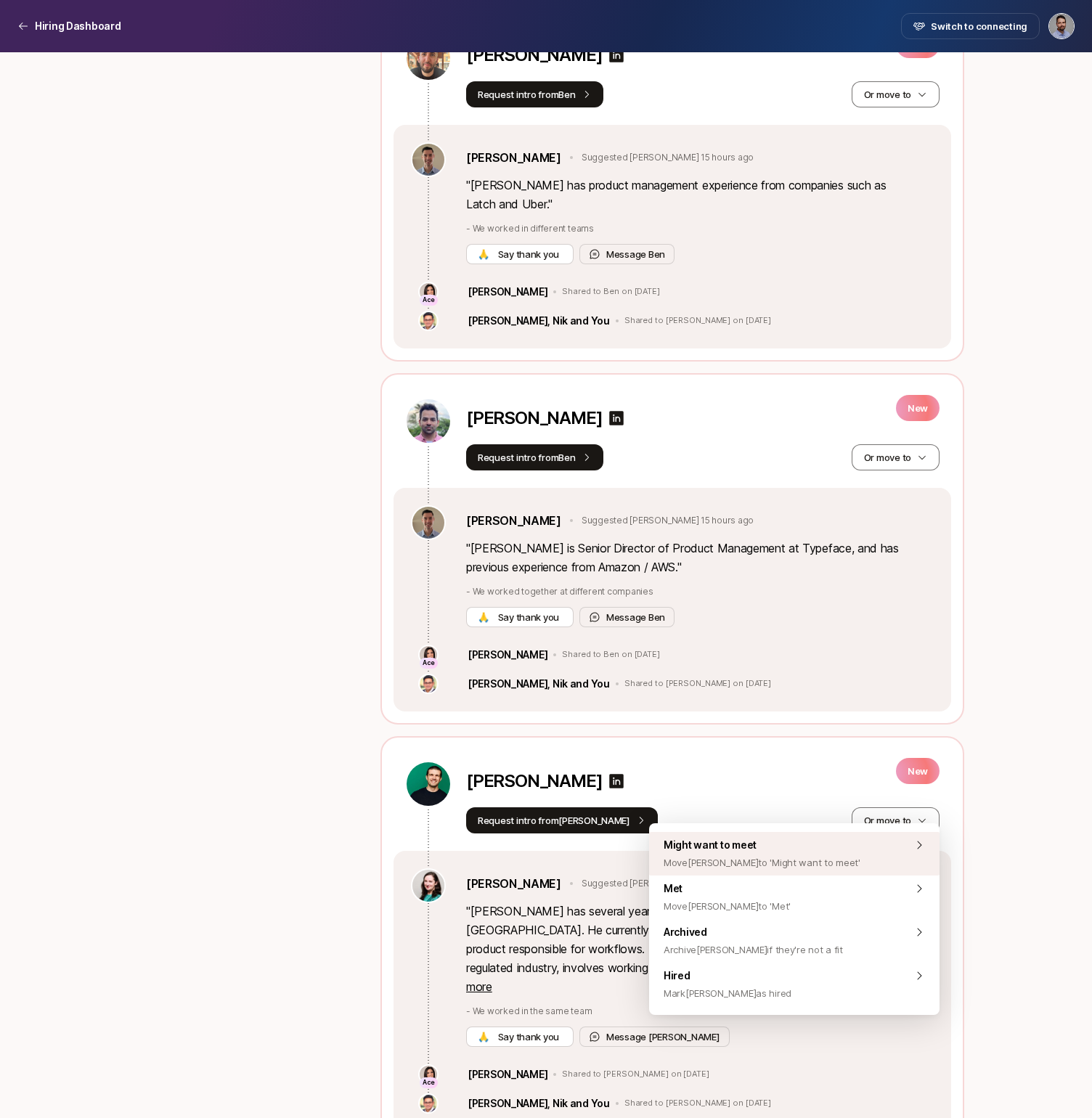
click at [809, 848] on span "Might want to meet Move [PERSON_NAME] to 'Might want to meet'" at bounding box center [762, 854] width 197 height 35
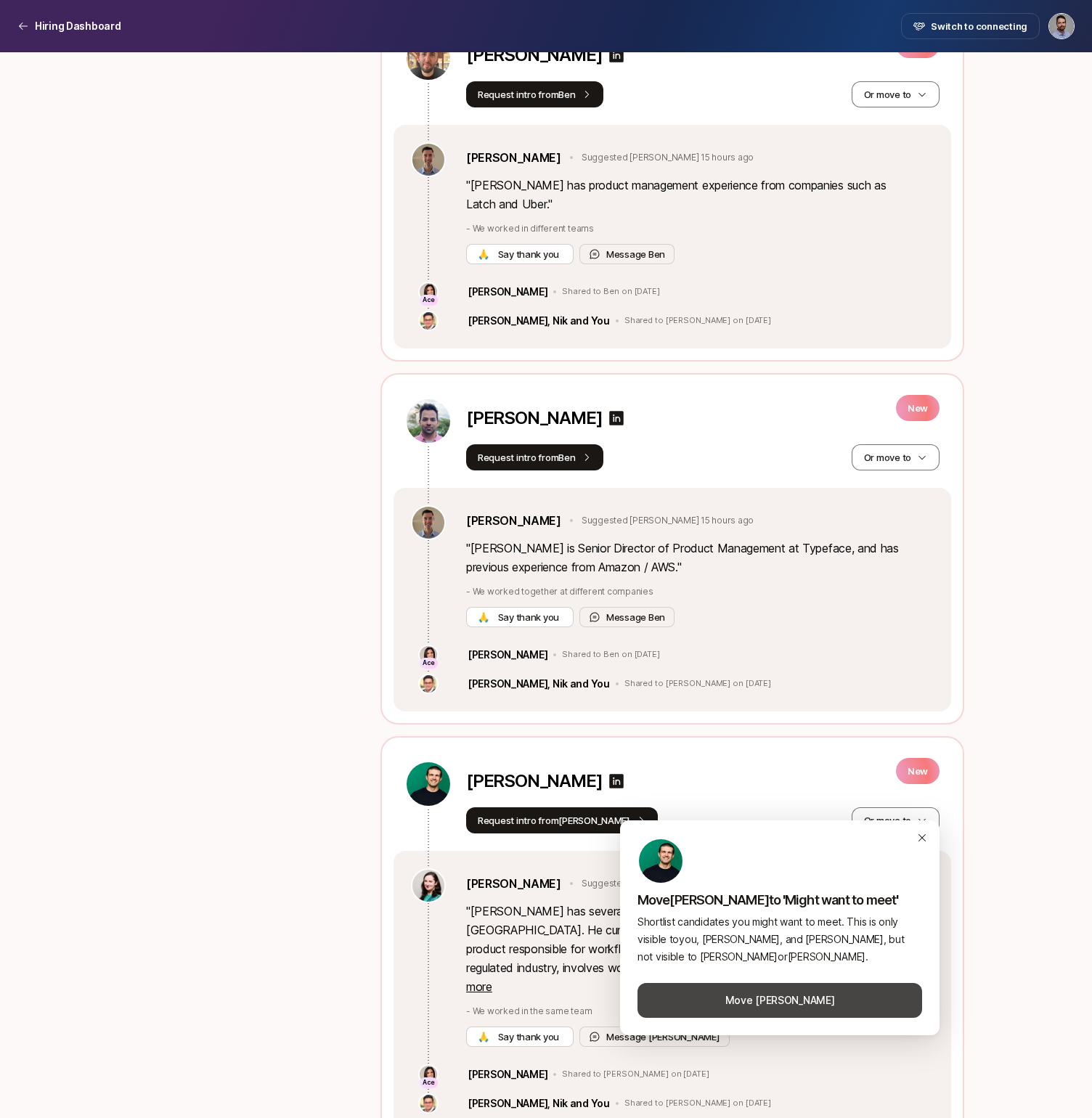
click at [804, 998] on button "Move [PERSON_NAME]" at bounding box center [779, 1000] width 284 height 35
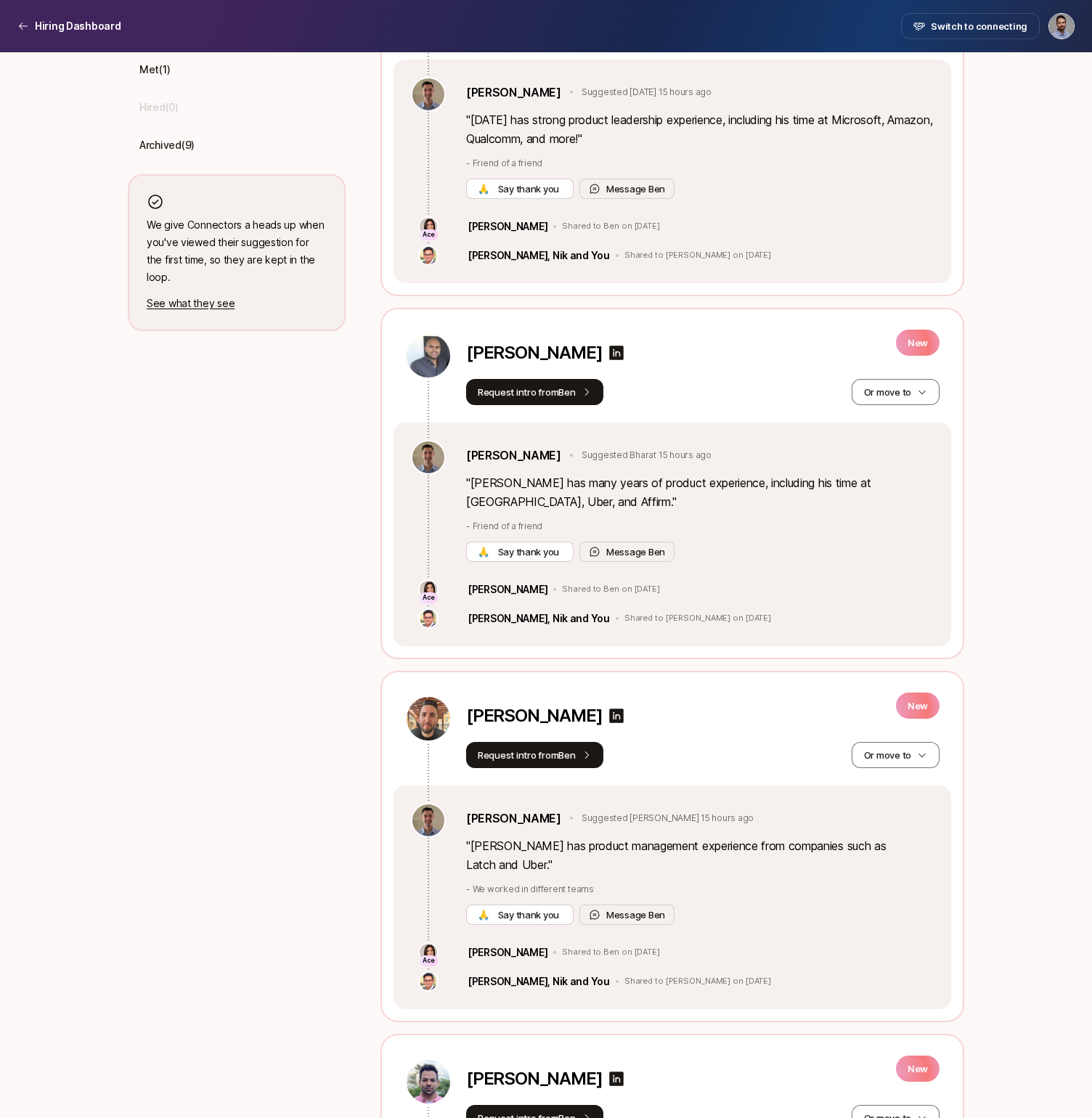
scroll to position [826, 0]
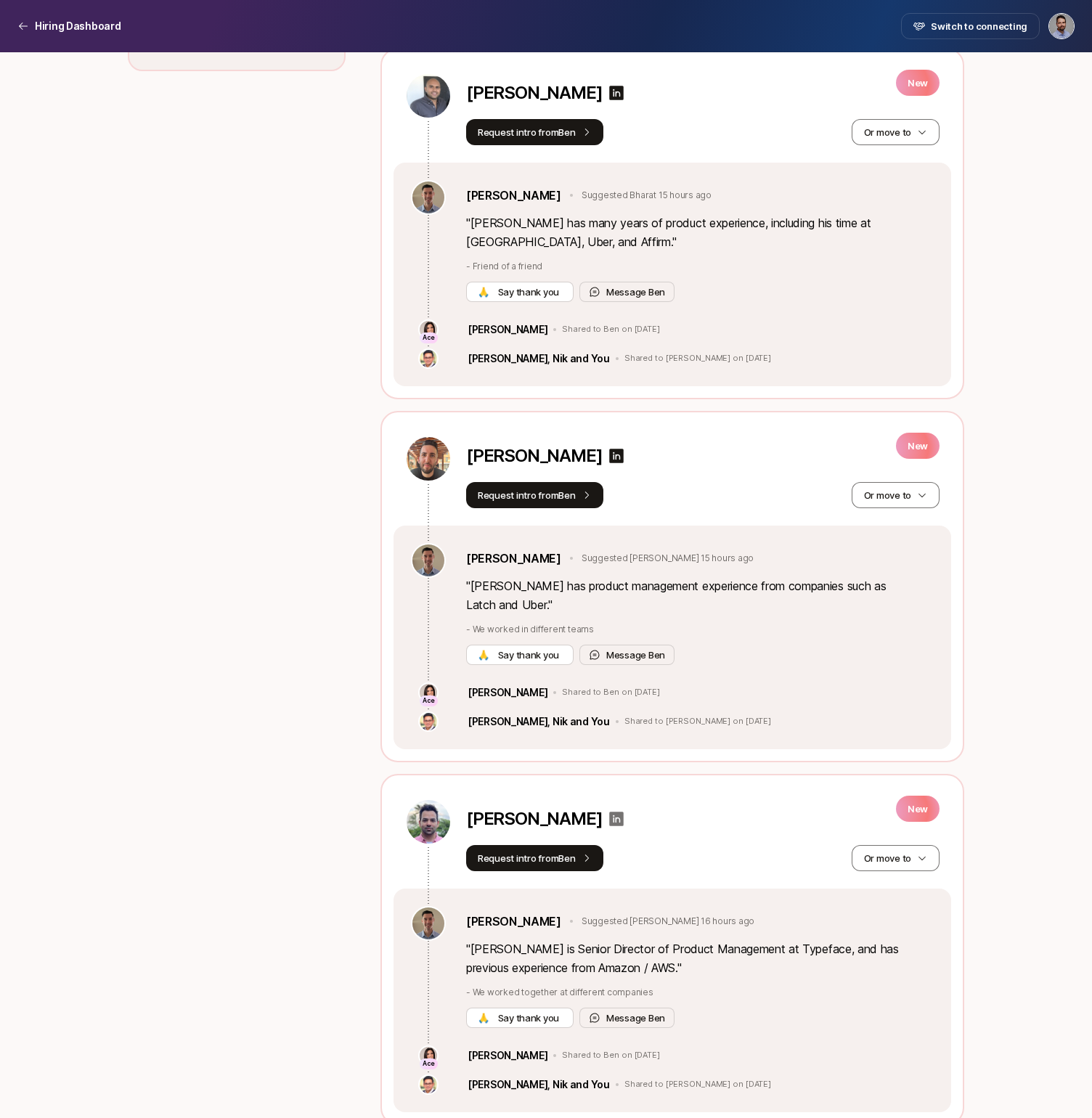
click at [610, 812] on icon at bounding box center [617, 819] width 15 height 15
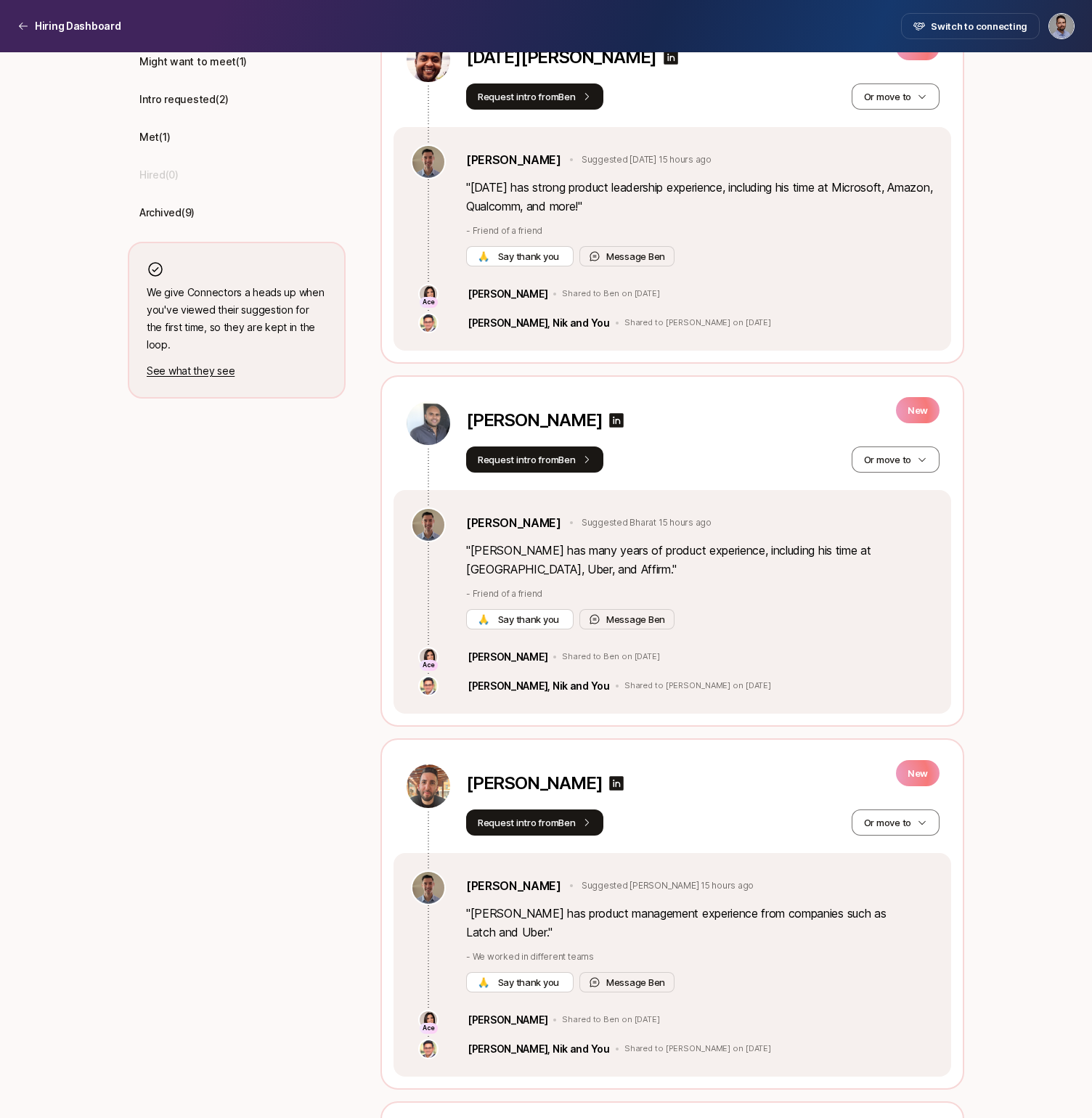
scroll to position [0, 0]
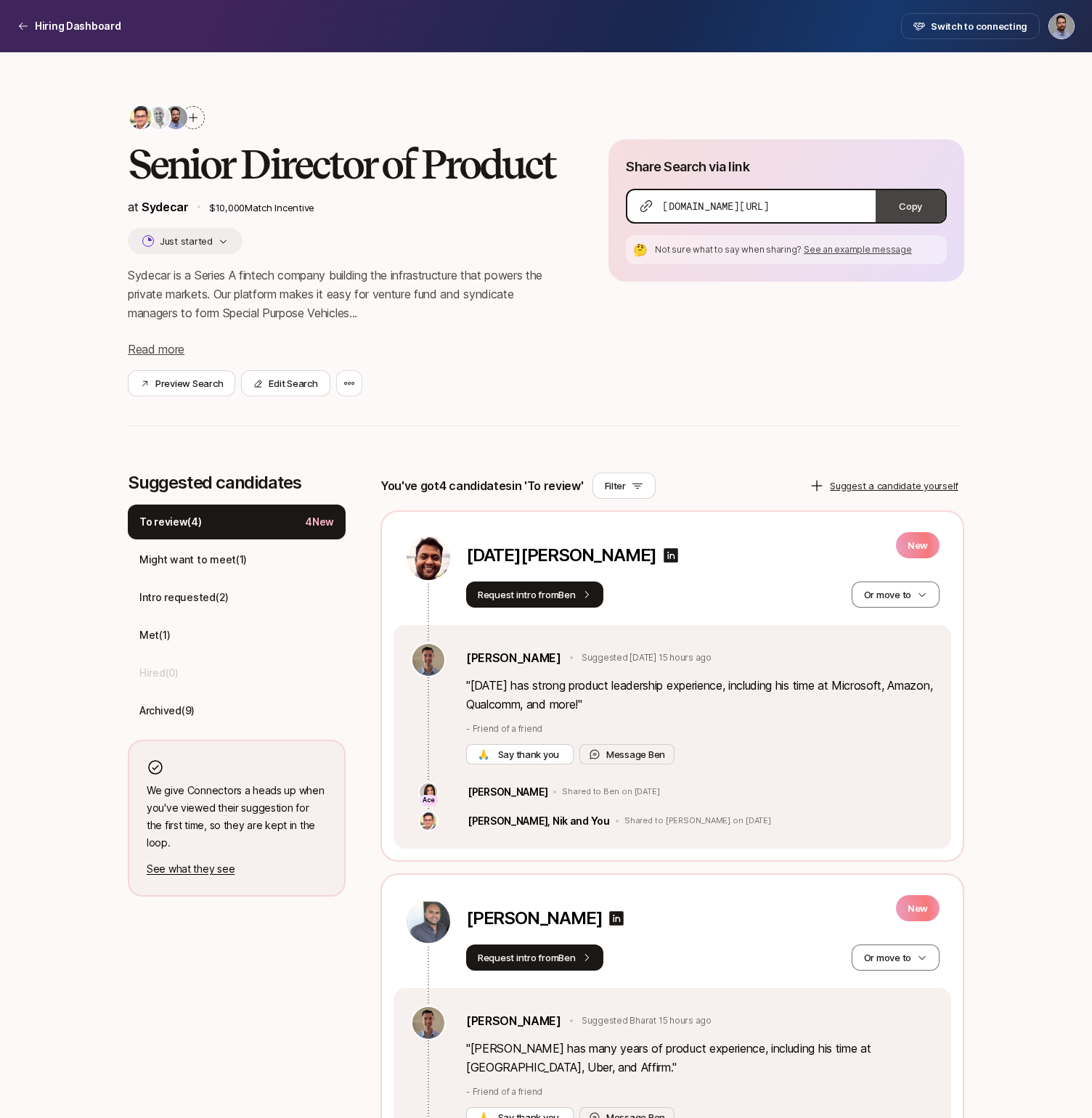
click at [915, 205] on button "Copy" at bounding box center [911, 206] width 69 height 32
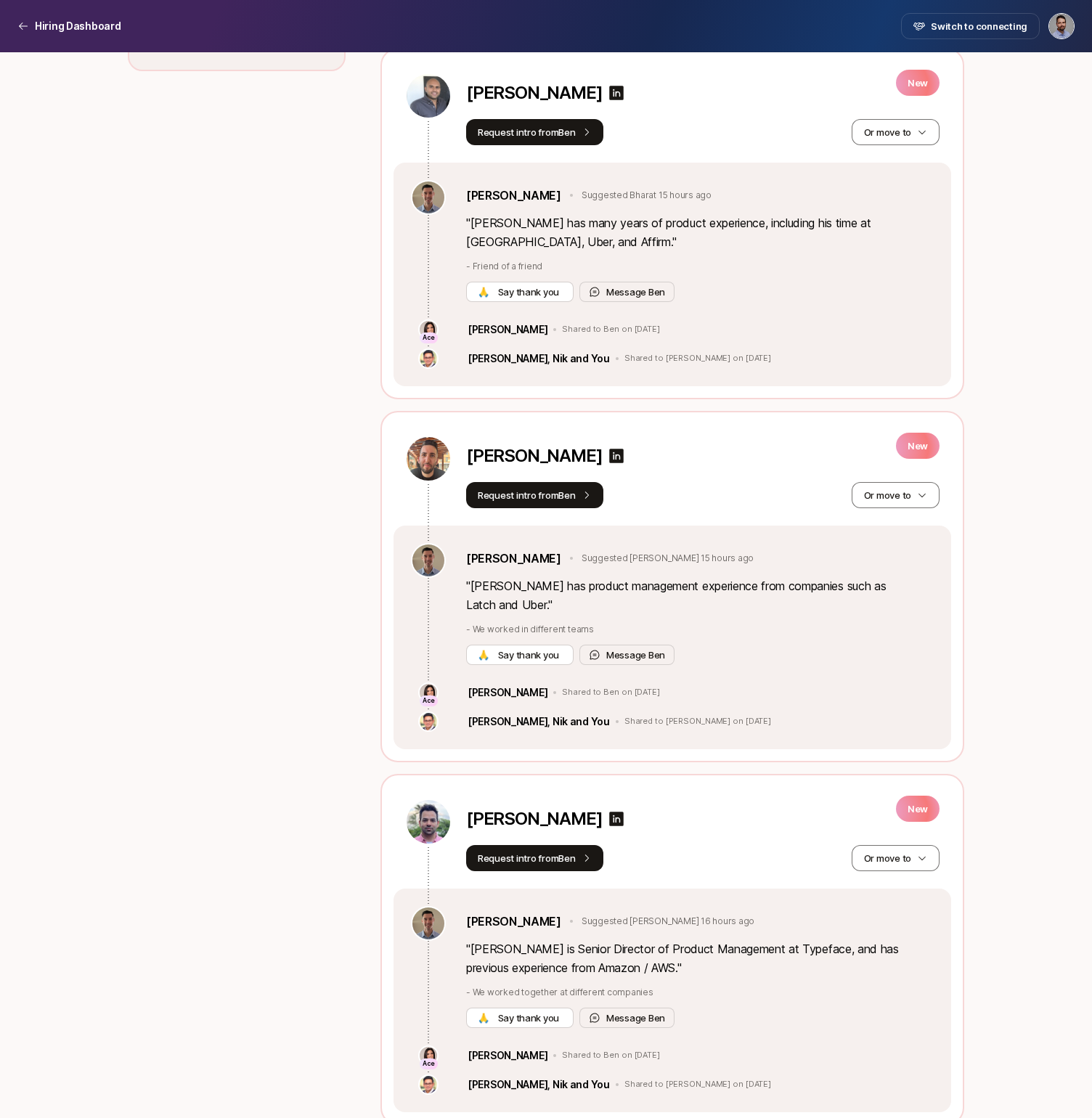
scroll to position [779, 0]
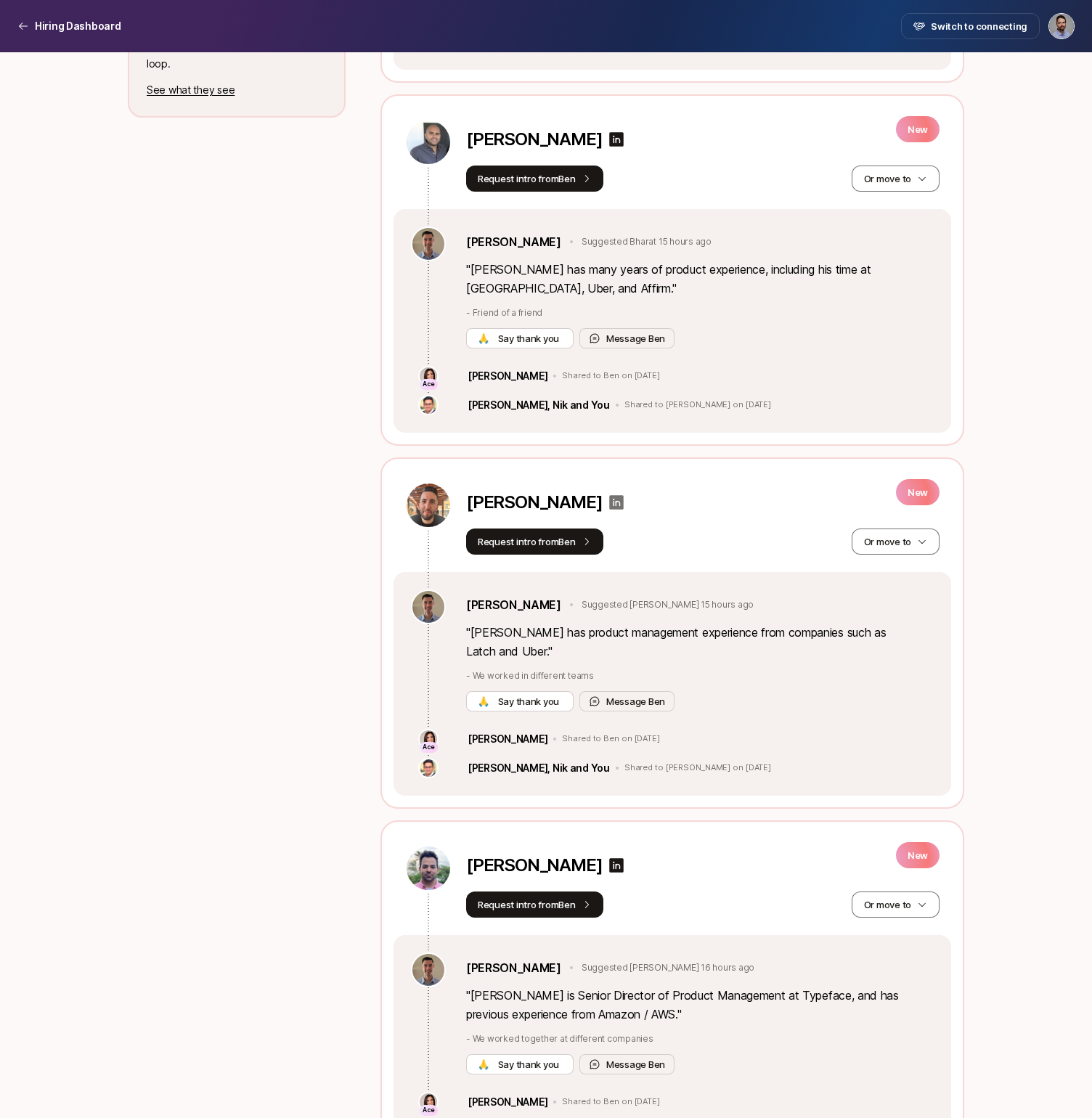
click at [608, 499] on icon at bounding box center [616, 502] width 17 height 17
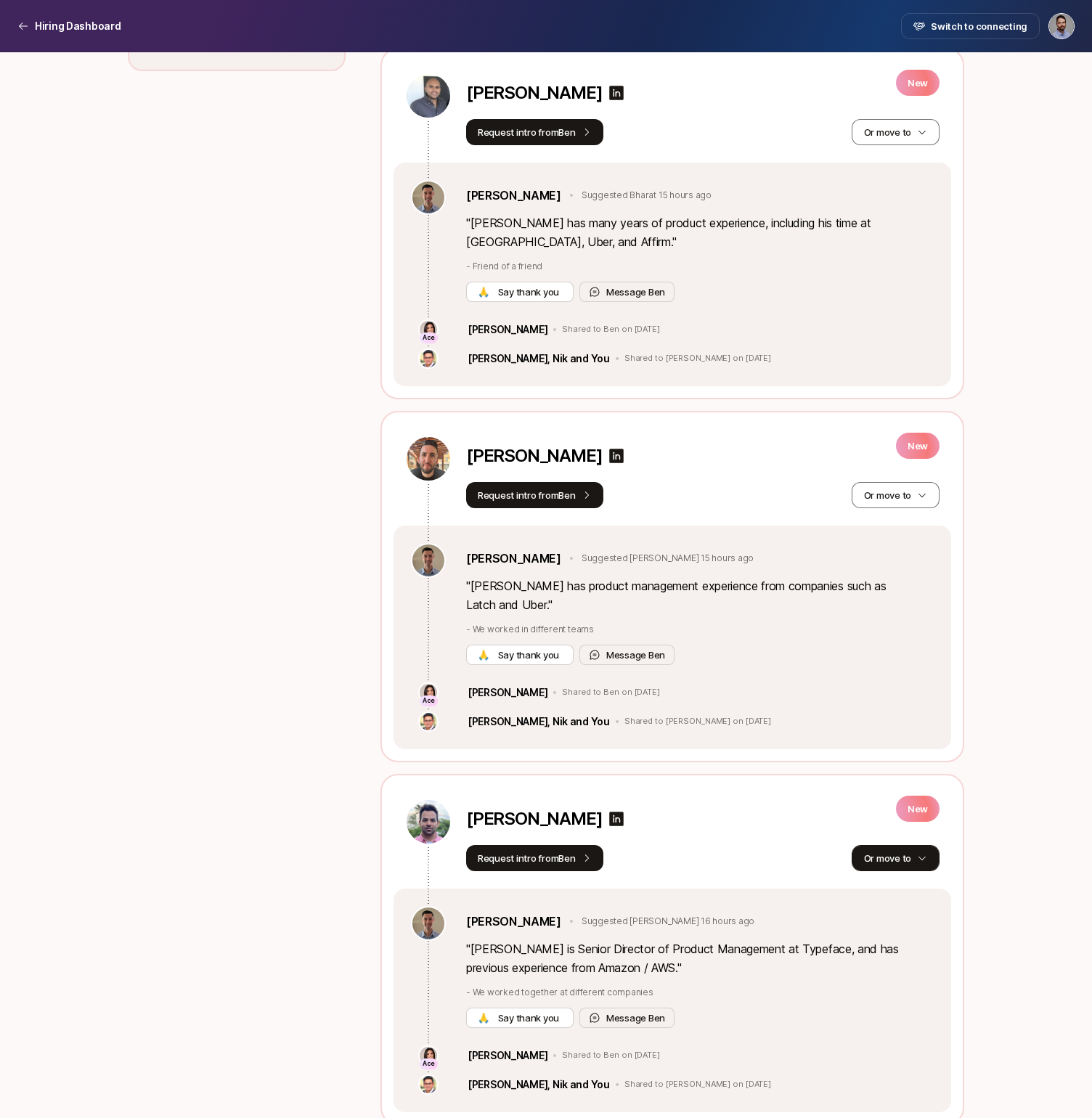
click at [918, 845] on button "Or move to" at bounding box center [895, 857] width 88 height 26
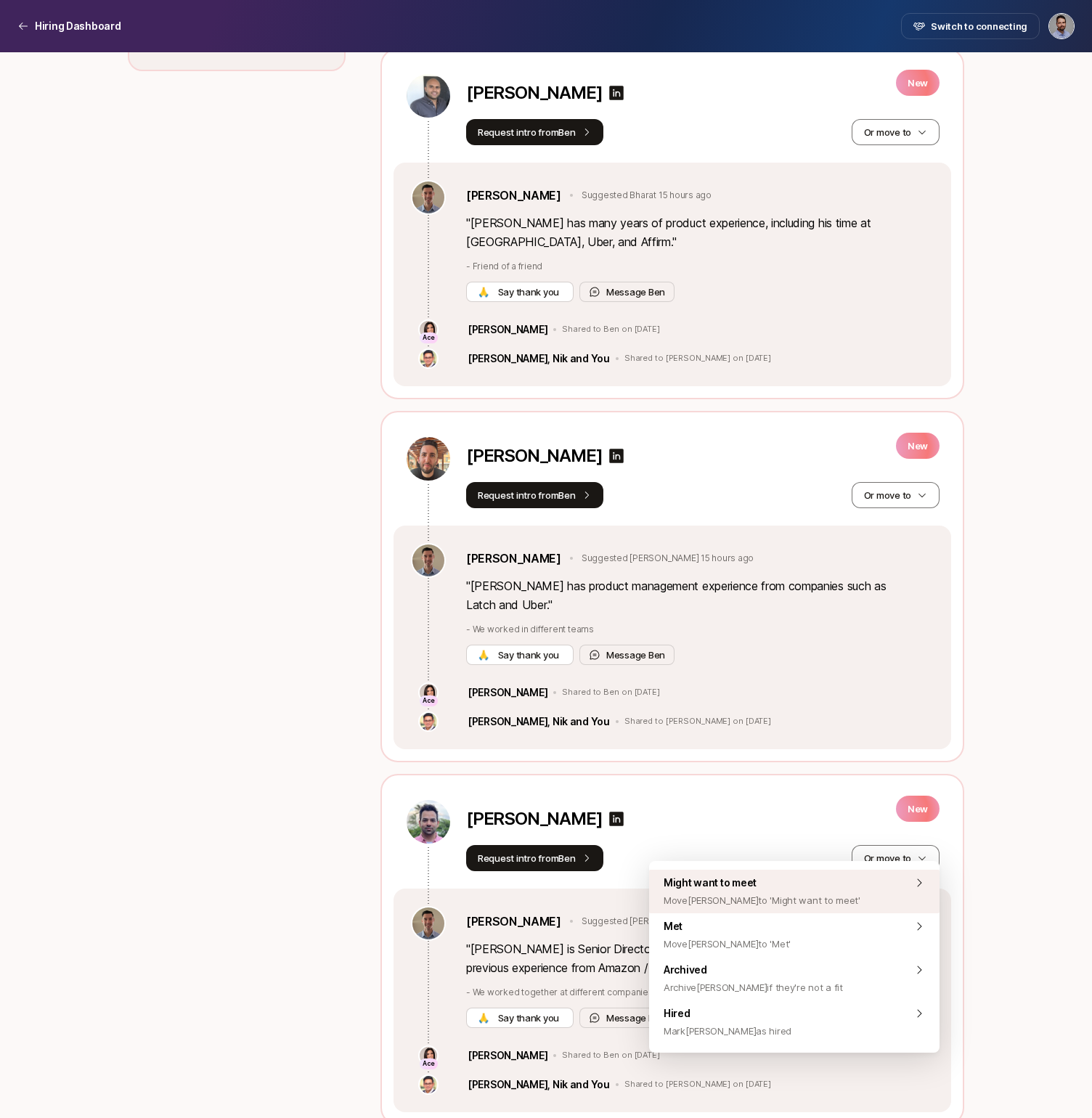
click at [880, 892] on div "Might want to meet Move [PERSON_NAME] to 'Might want to meet'" at bounding box center [794, 891] width 291 height 44
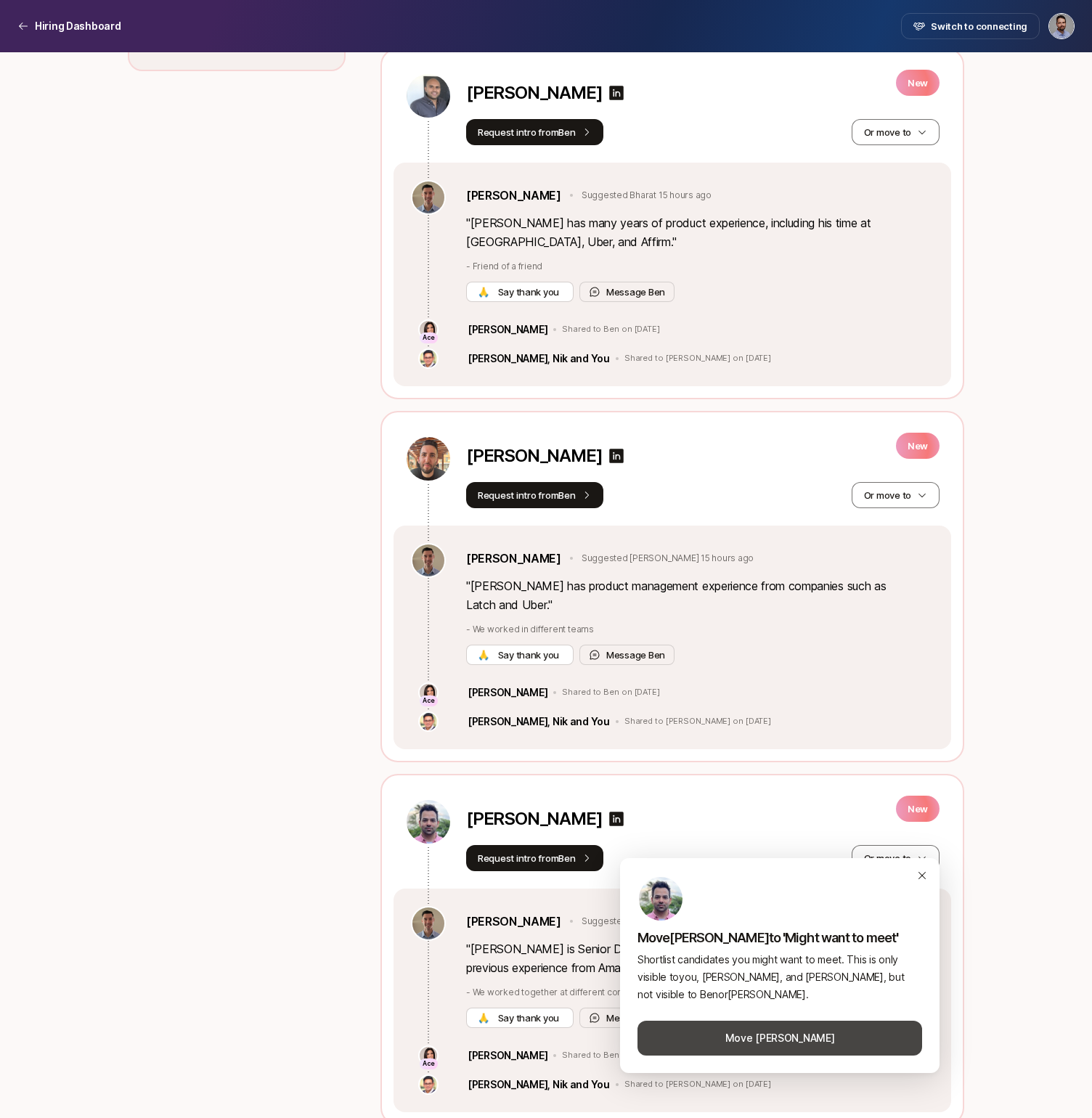
click at [822, 1042] on button "Move [PERSON_NAME]" at bounding box center [779, 1038] width 284 height 35
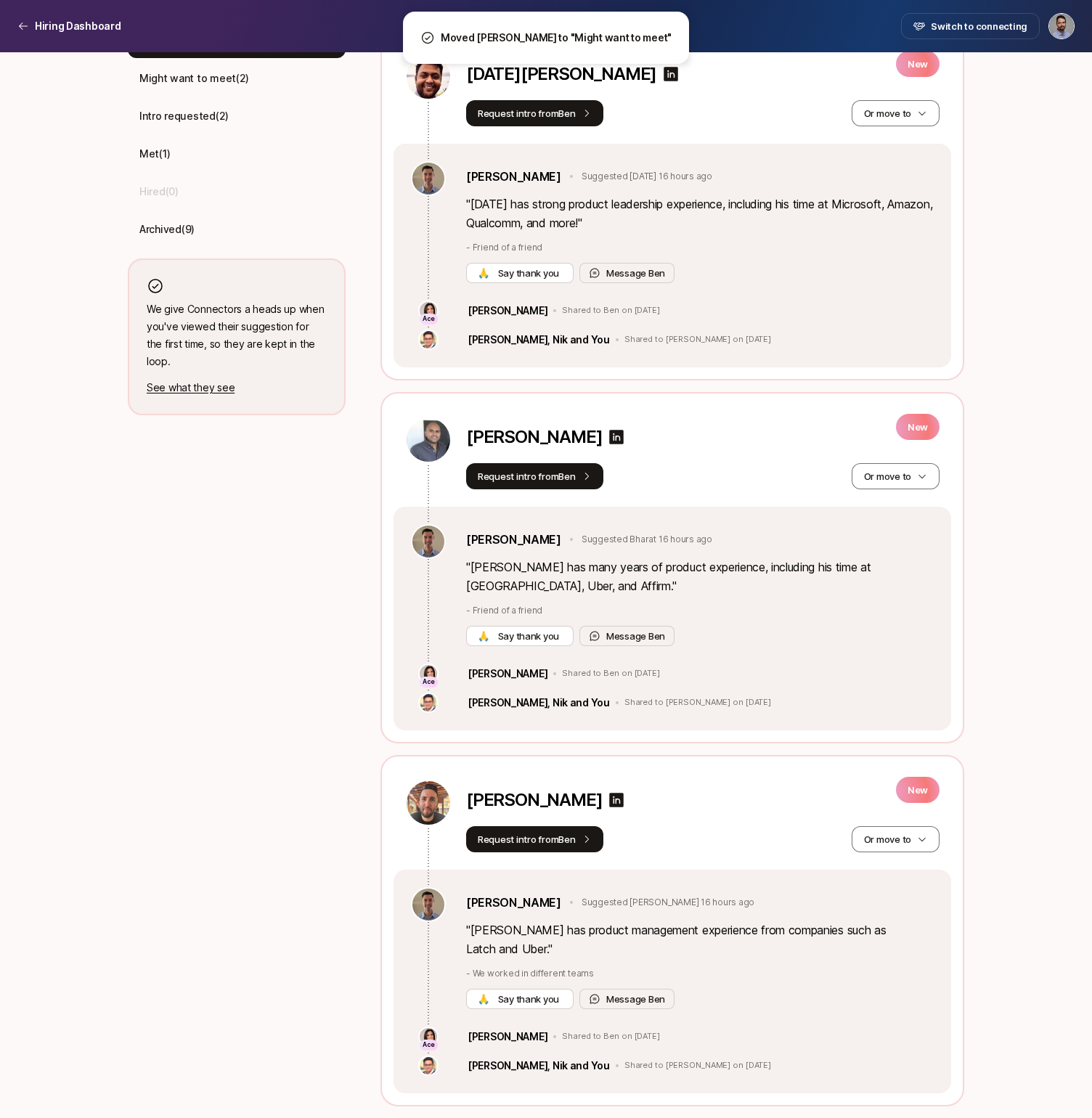
scroll to position [462, 0]
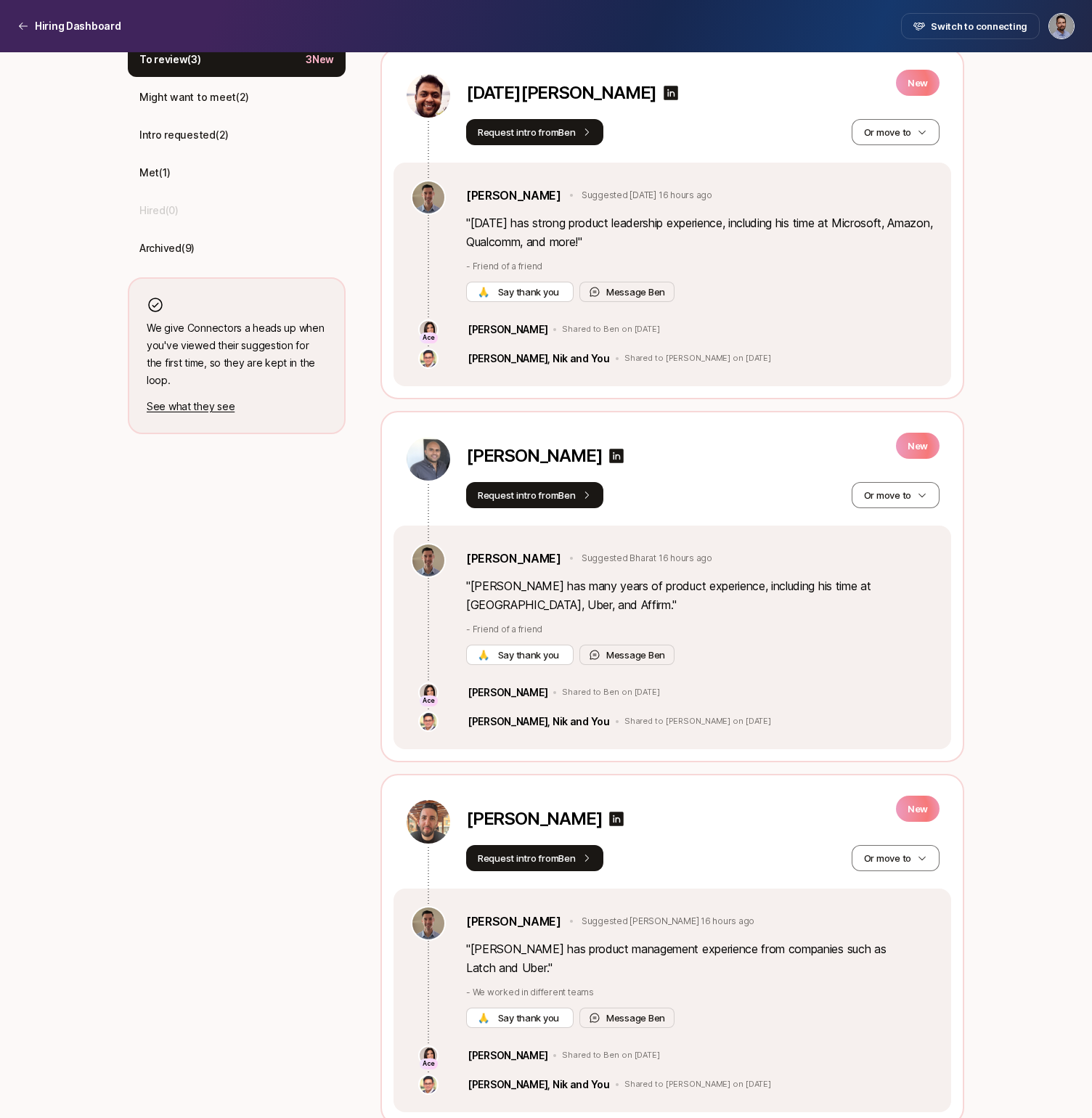
click at [621, 590] on p "" Bharat has many years of product experience, including his time at [GEOGRAPHI…" at bounding box center [699, 594] width 468 height 37
click at [624, 455] on icon at bounding box center [617, 456] width 15 height 15
click at [904, 505] on button "Or move to" at bounding box center [895, 495] width 88 height 26
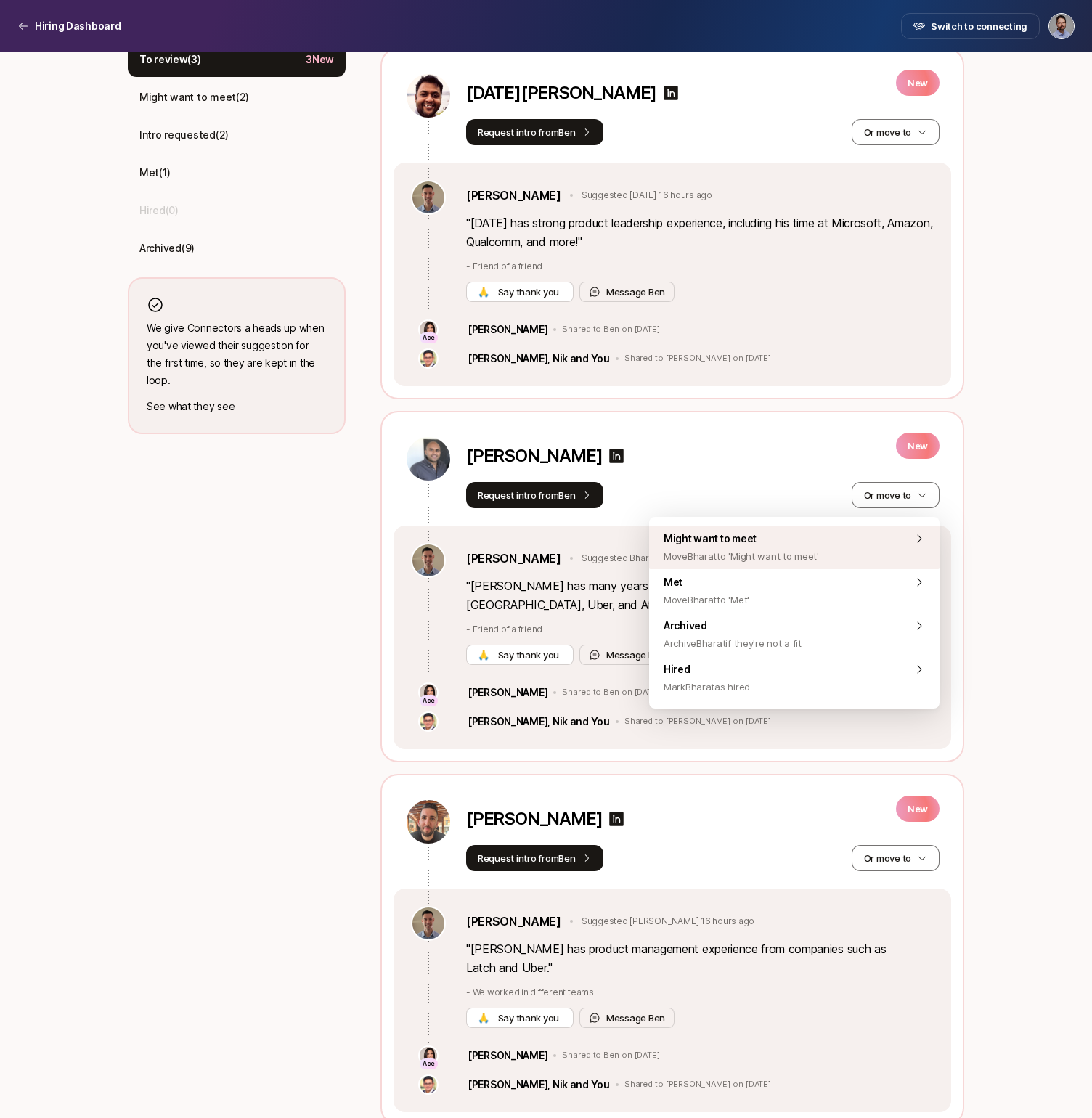
click at [882, 541] on div "Might want to meet Move [PERSON_NAME] to 'Might want to meet'" at bounding box center [794, 548] width 291 height 44
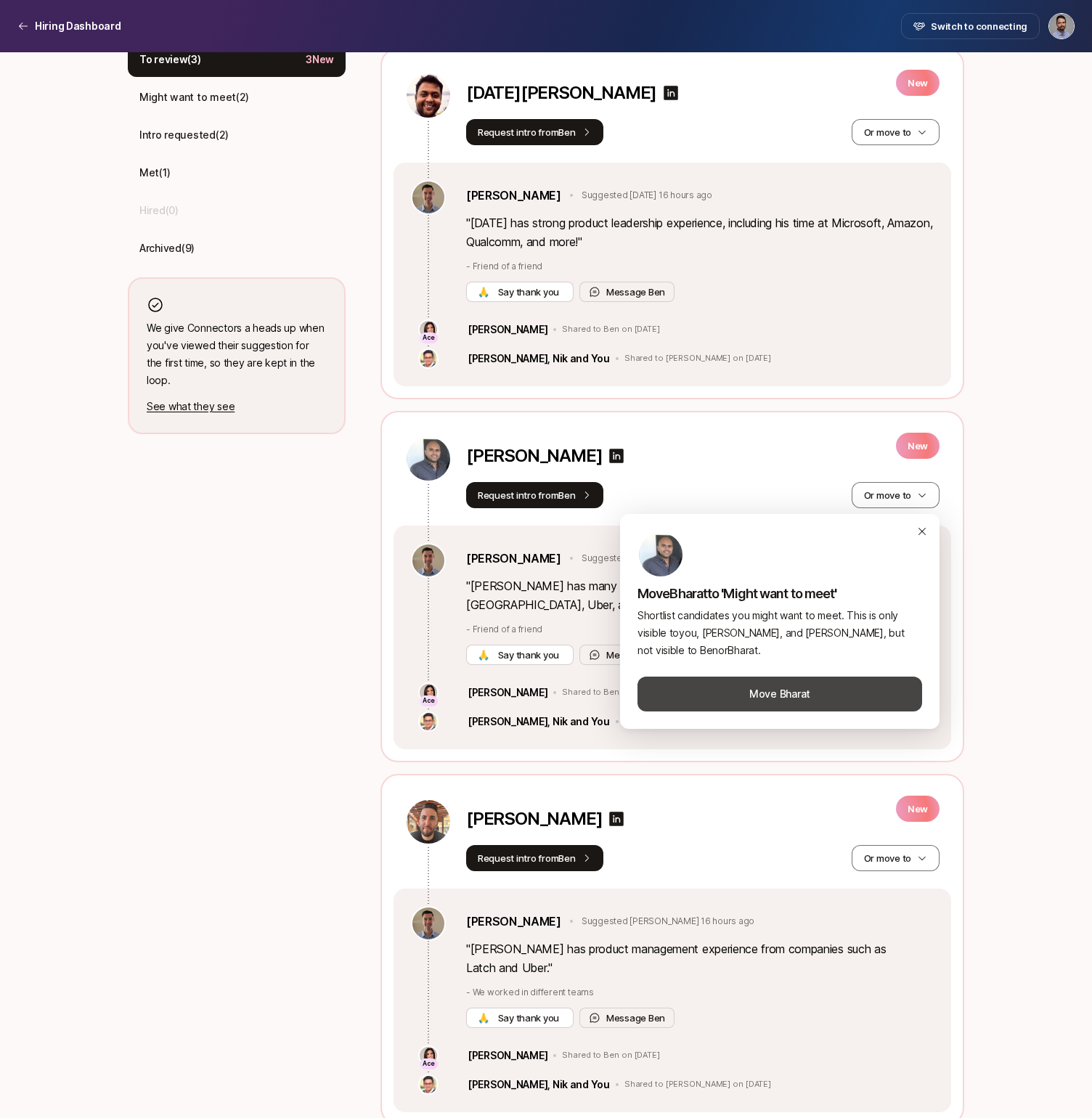
click at [828, 701] on button "Move Bharat" at bounding box center [779, 693] width 284 height 35
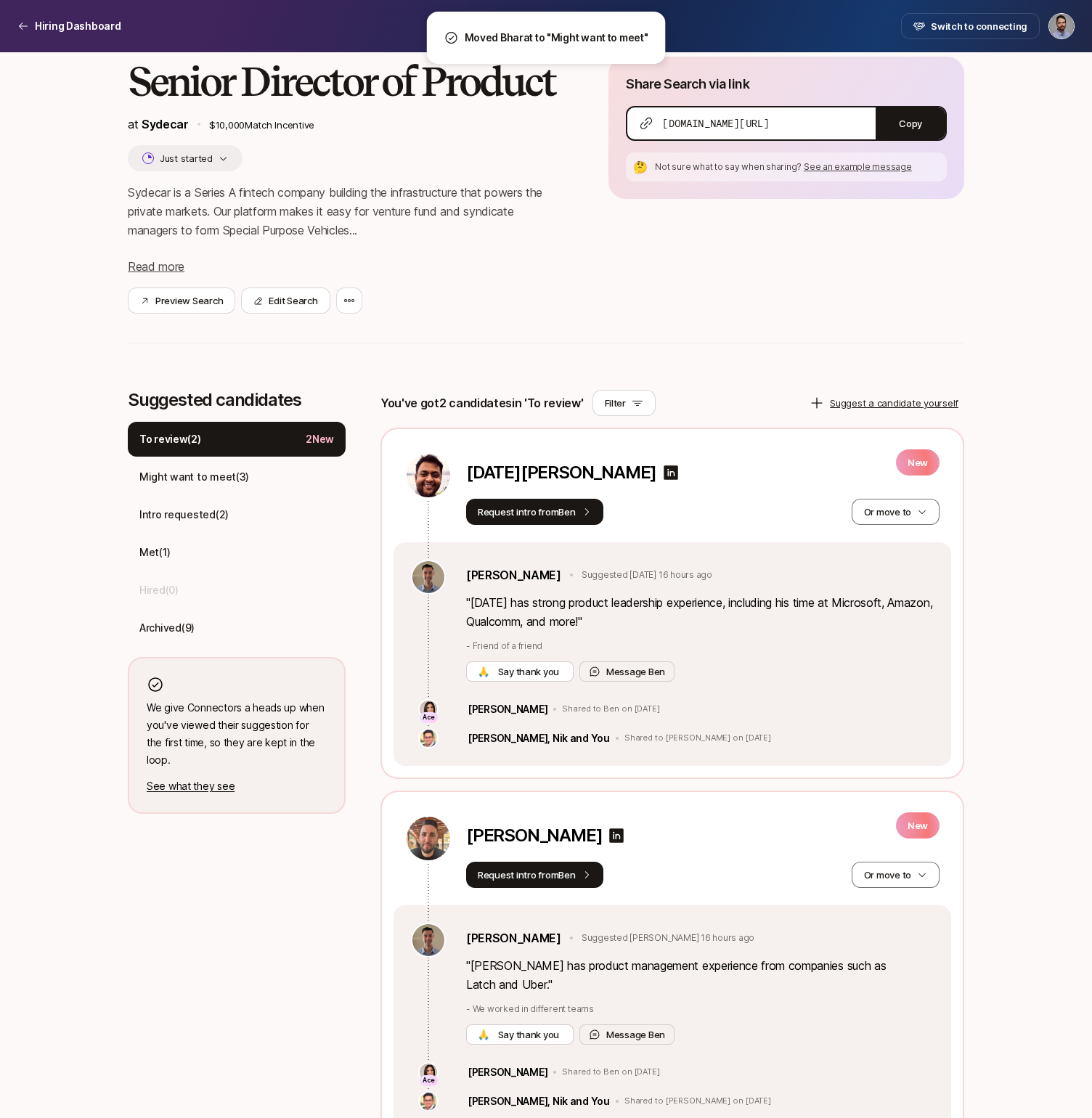
scroll to position [70, 0]
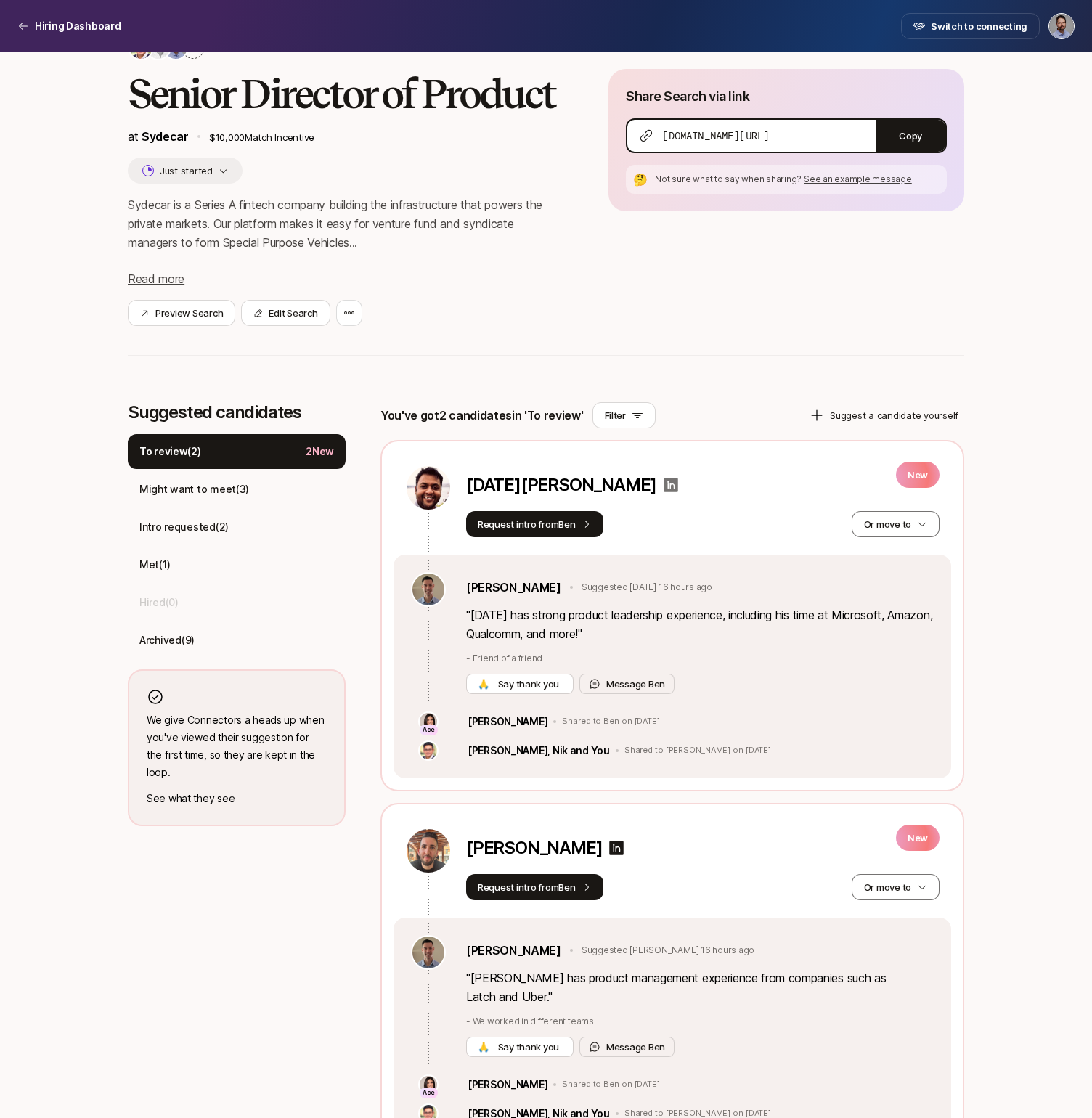
click at [664, 479] on icon at bounding box center [671, 485] width 15 height 15
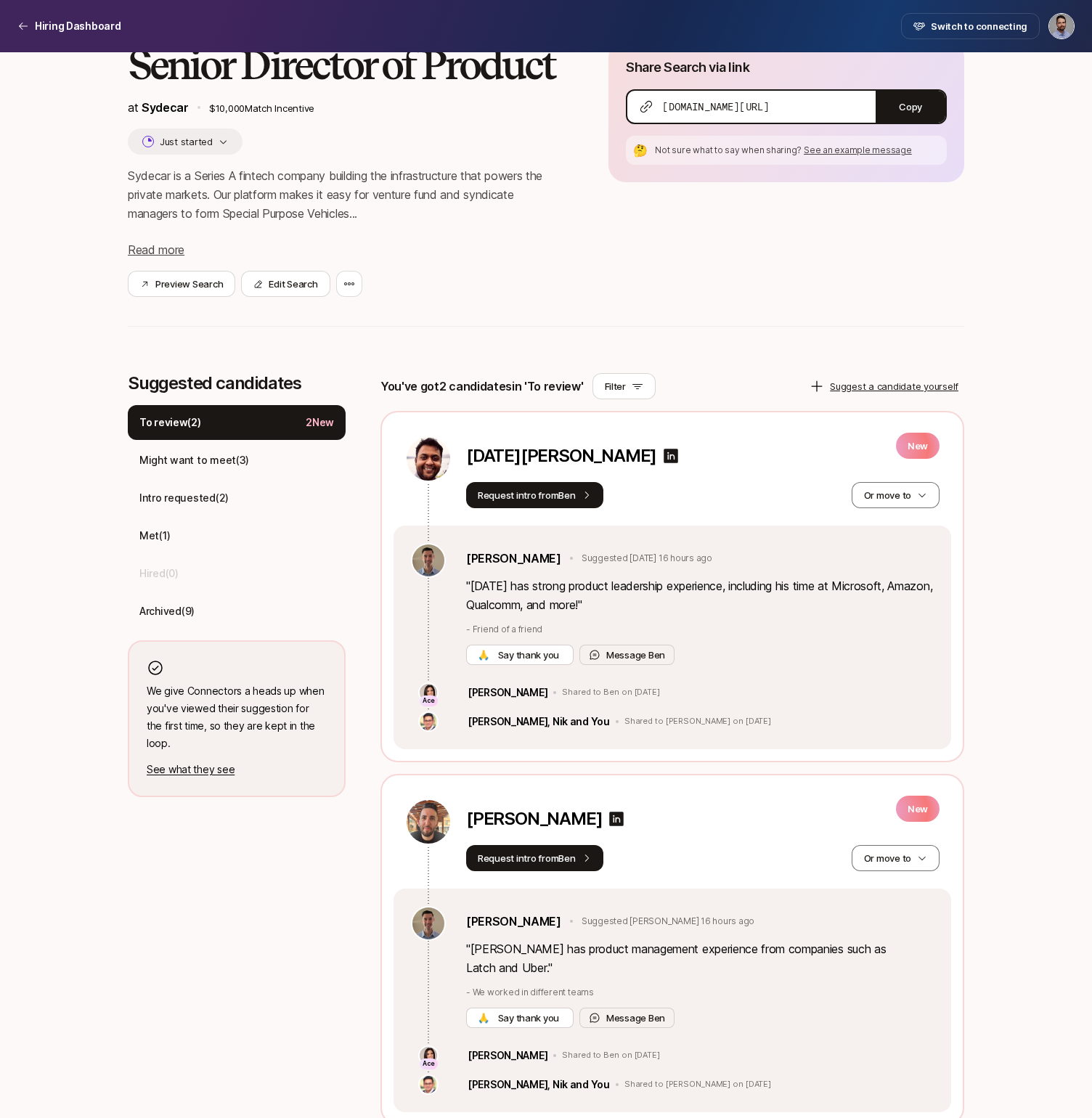
scroll to position [97, 0]
